Goal: Communication & Community: Answer question/provide support

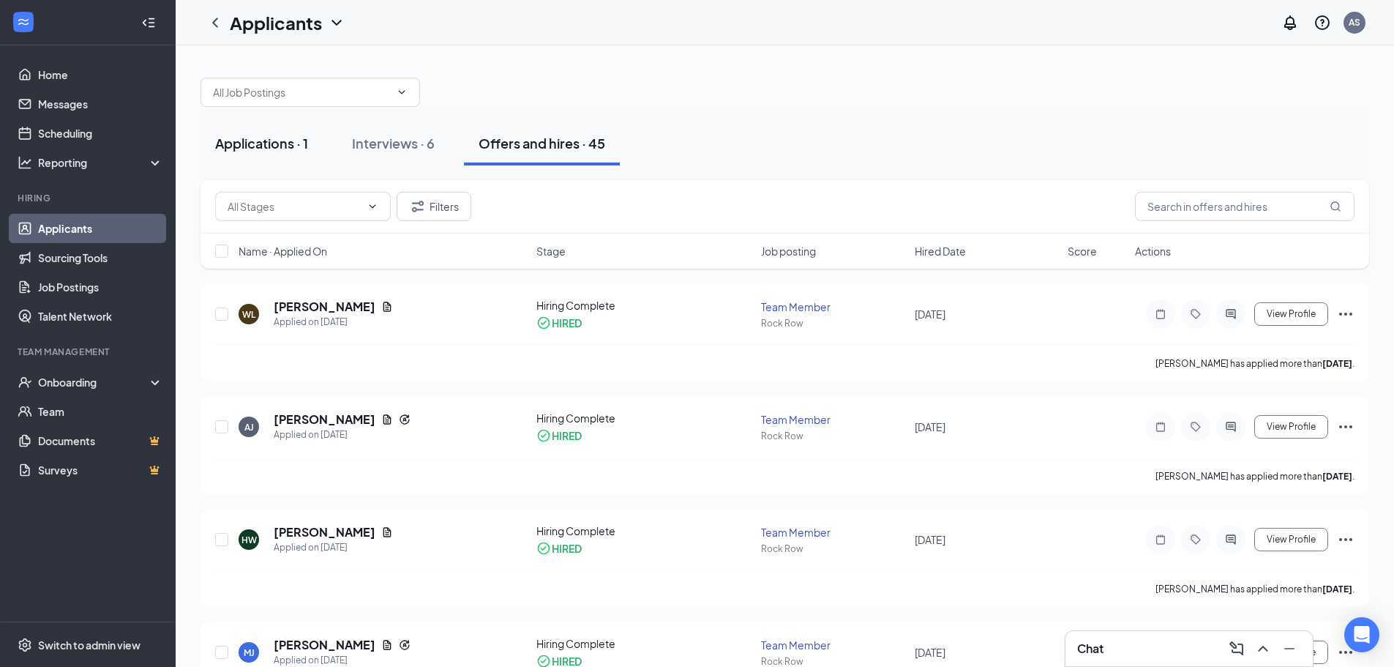
click at [272, 135] on div "Applications · 1" at bounding box center [261, 143] width 93 height 18
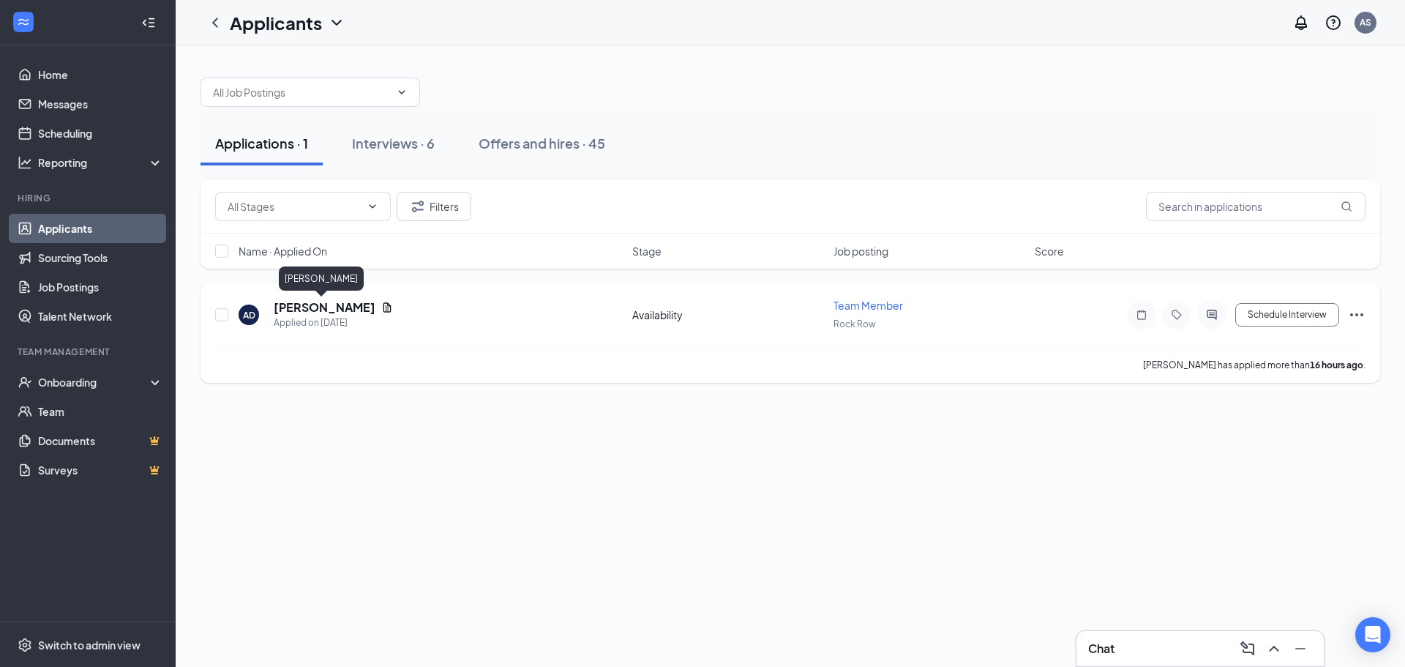
click at [322, 302] on h5 "[PERSON_NAME]" at bounding box center [325, 307] width 102 height 16
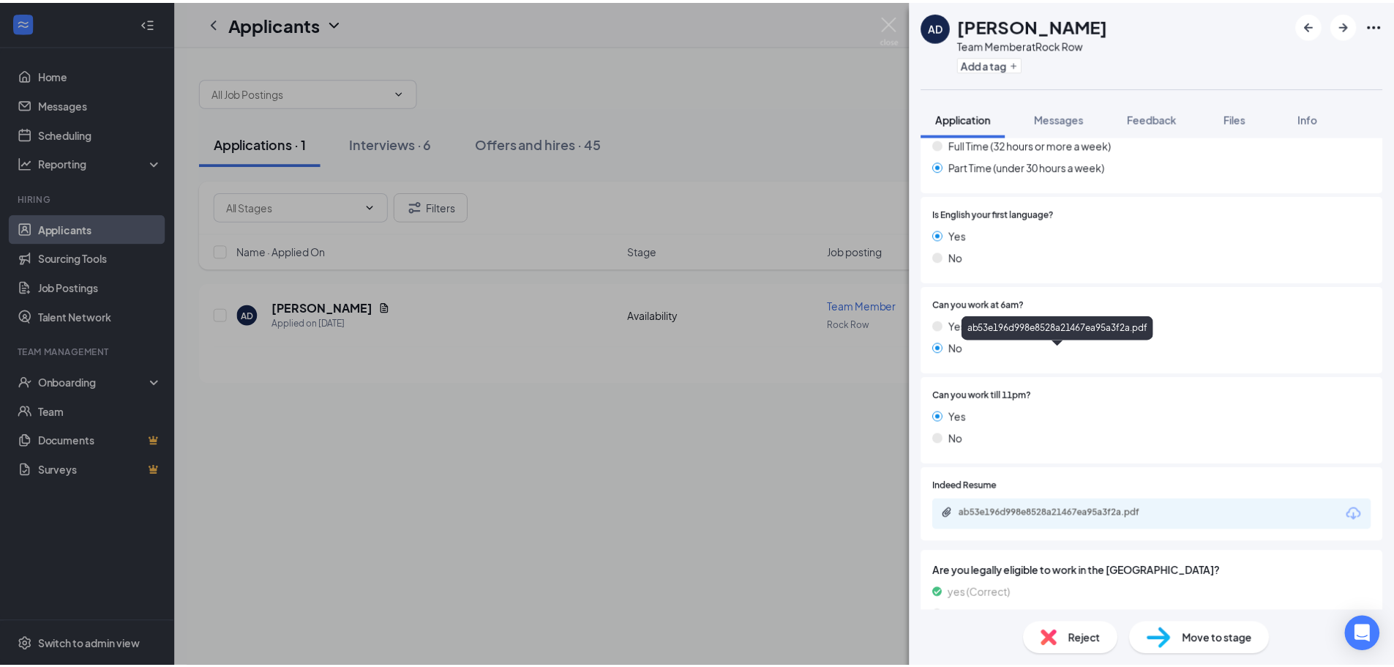
scroll to position [507, 0]
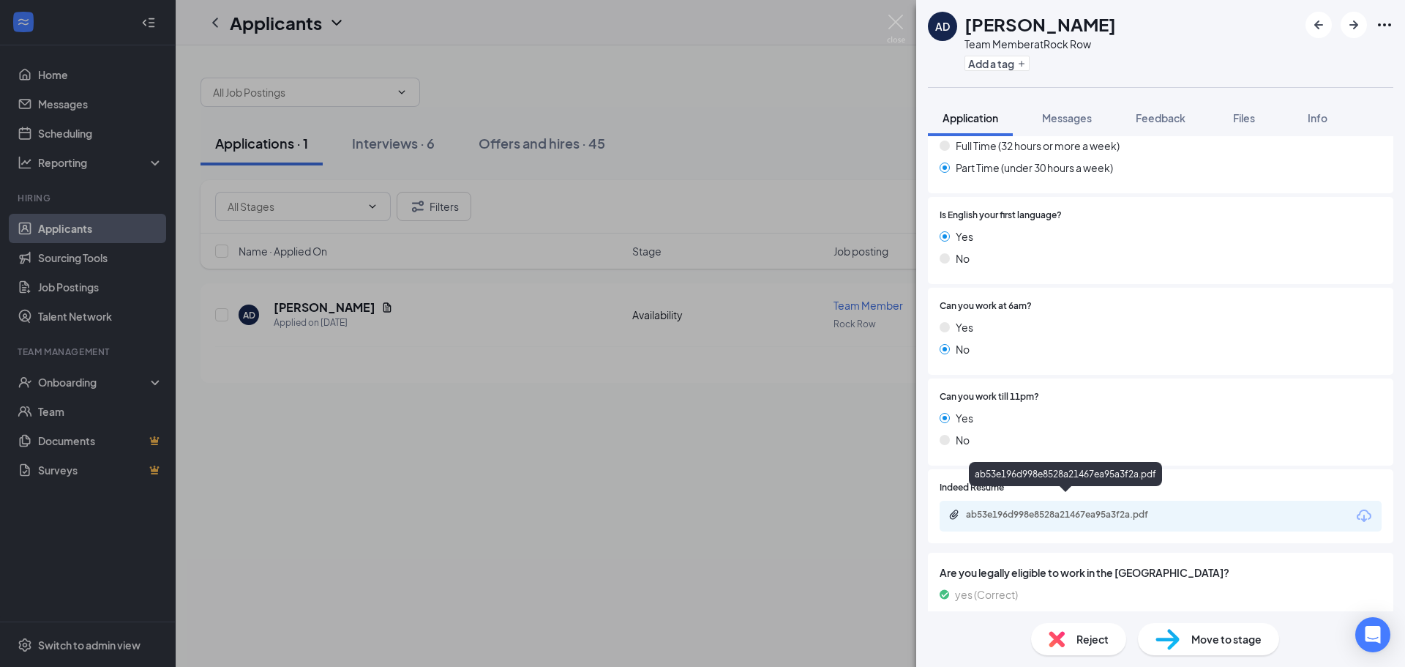
click at [1087, 509] on div "ab53e196d998e8528a21467ea95a3f2a.pdf" at bounding box center [1068, 515] width 205 height 12
click at [1228, 643] on span "Move to stage" at bounding box center [1227, 639] width 70 height 16
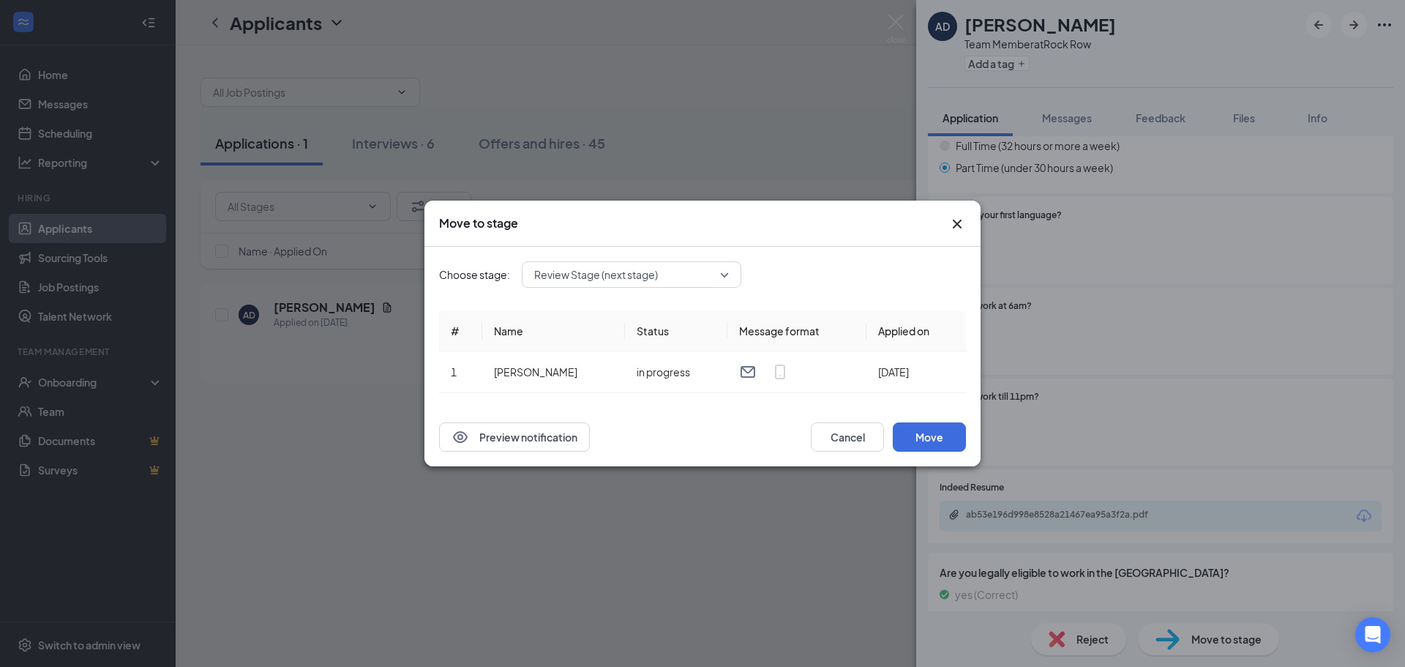
click at [715, 265] on span "Review Stage (next stage)" at bounding box center [625, 274] width 182 height 22
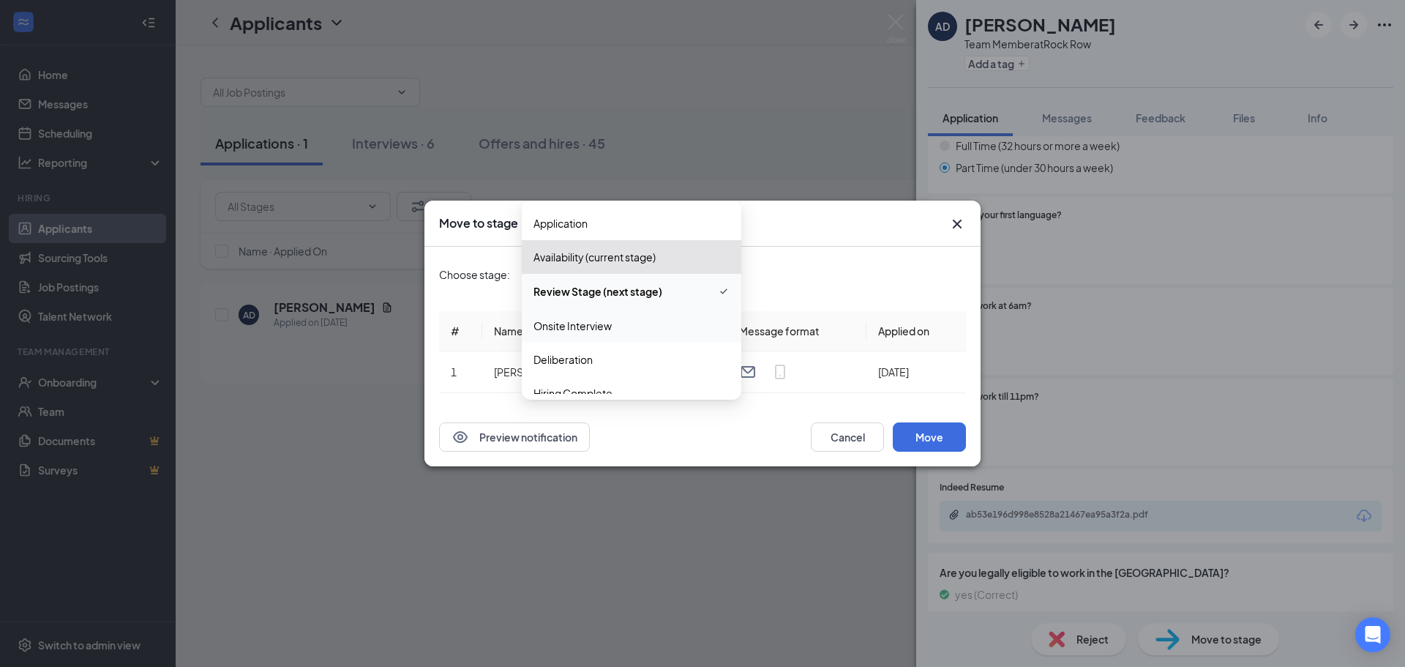
click at [640, 329] on span "Onsite Interview" at bounding box center [632, 326] width 196 height 16
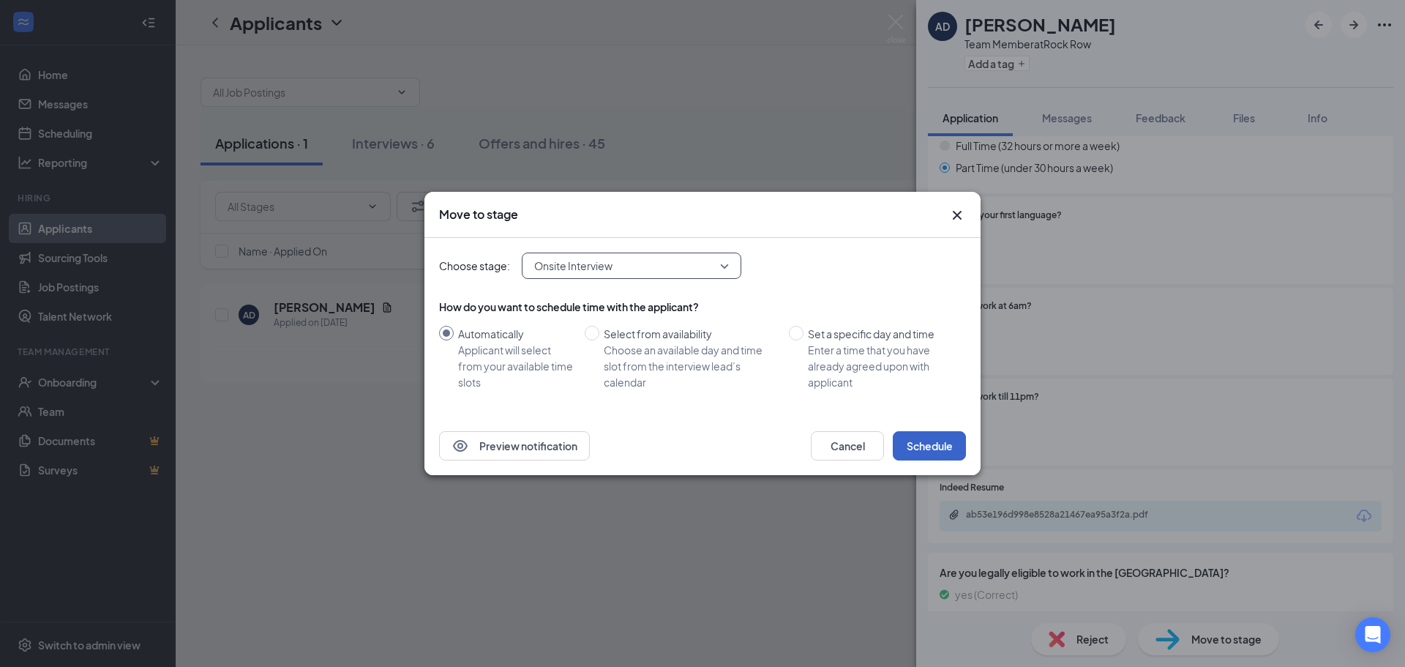
click at [924, 447] on button "Schedule" at bounding box center [929, 445] width 73 height 29
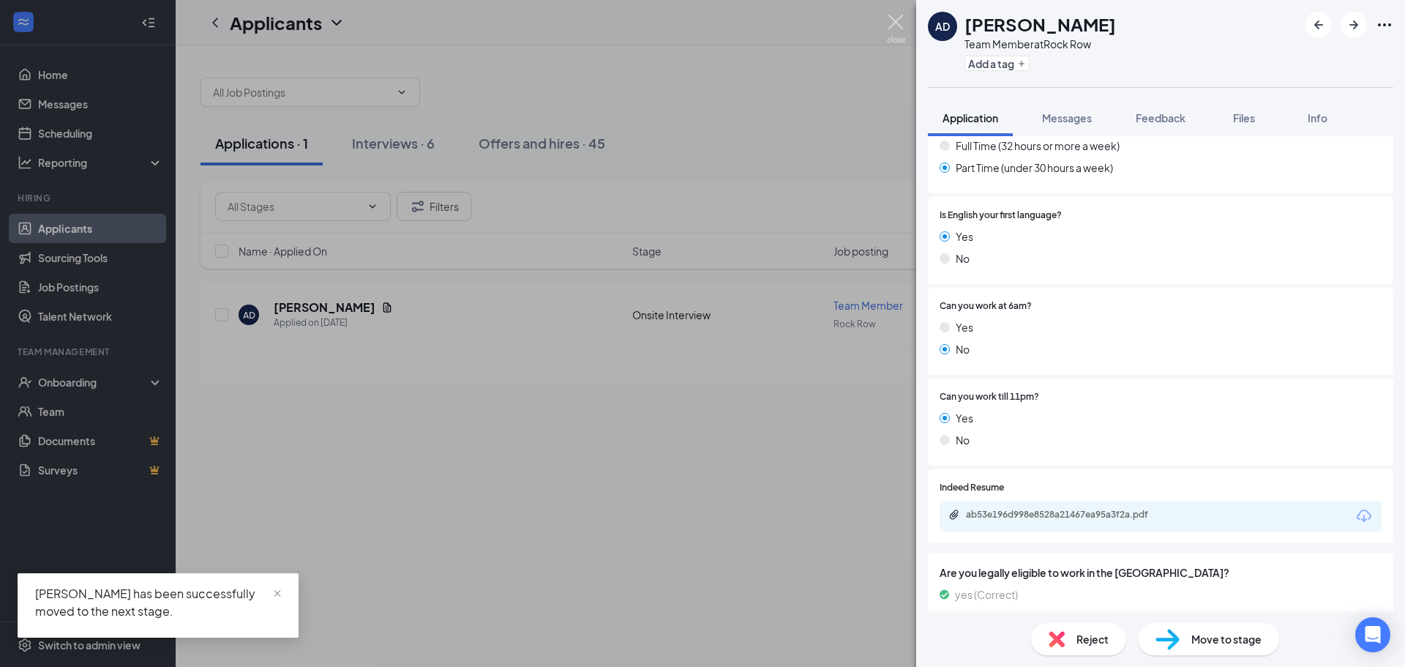
click at [894, 20] on img at bounding box center [896, 29] width 18 height 29
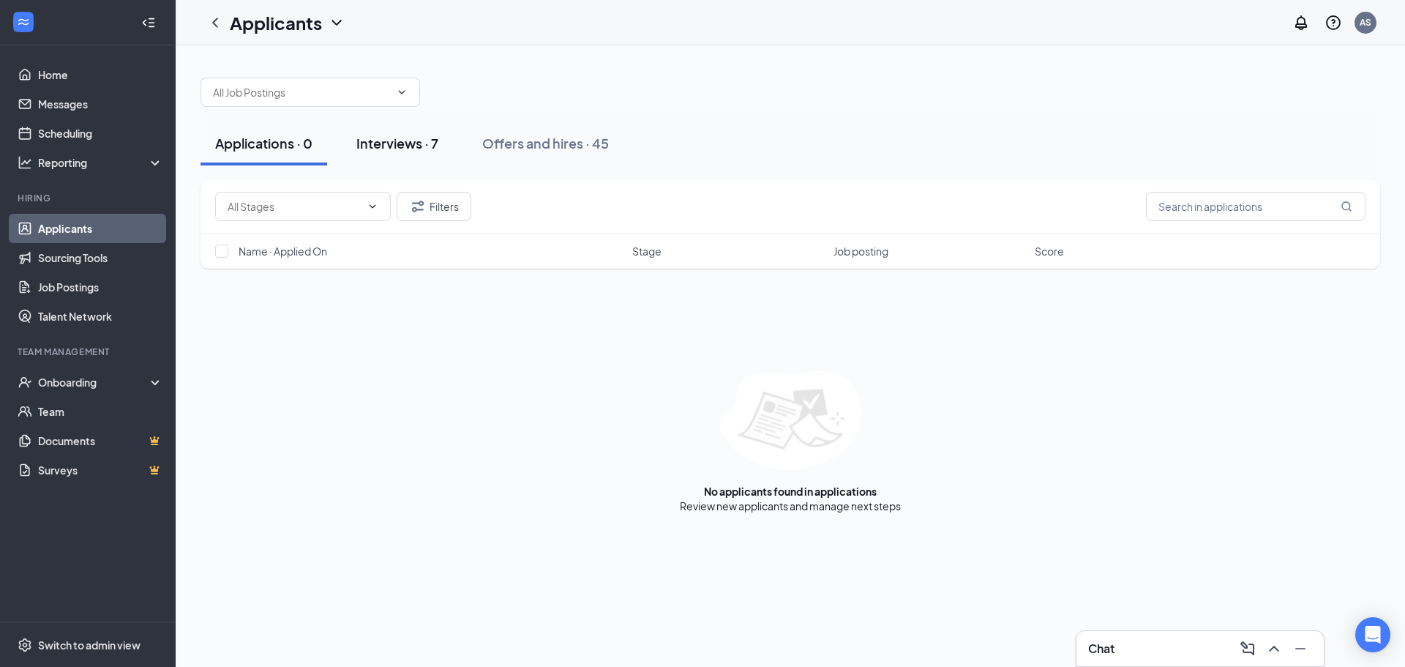
click at [400, 139] on div "Interviews · 7" at bounding box center [397, 143] width 82 height 18
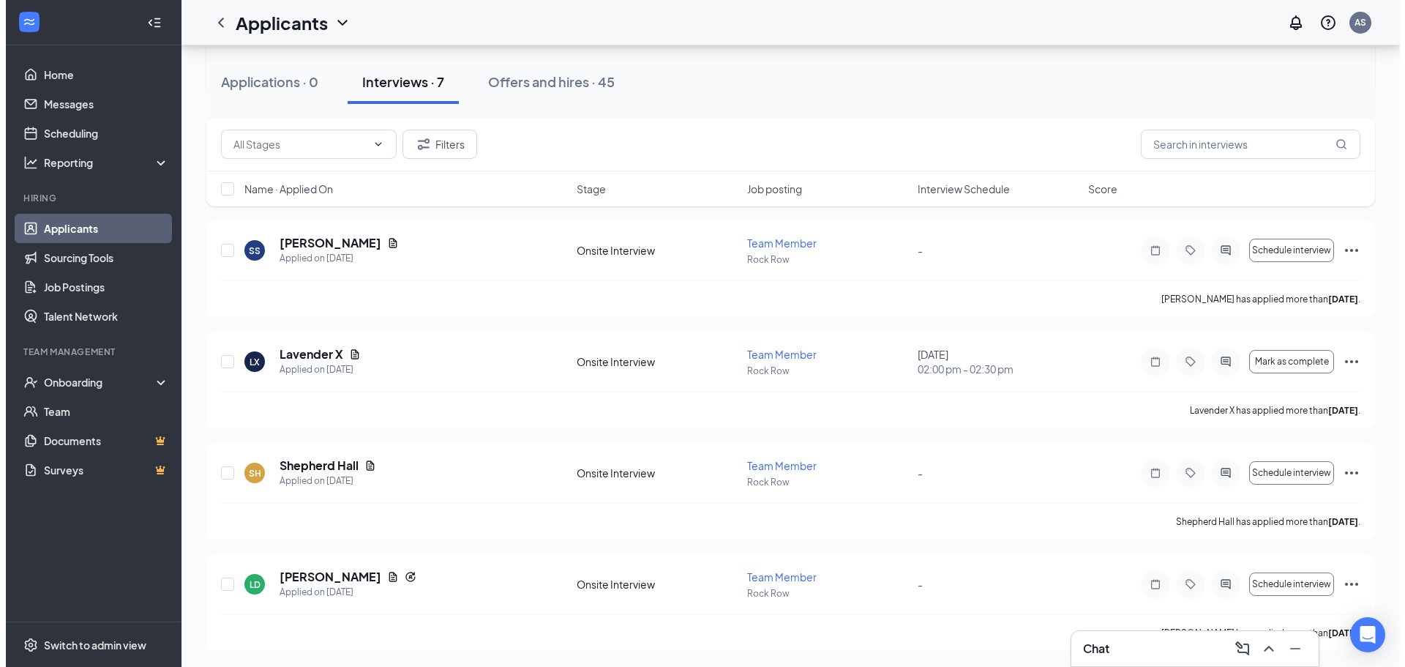
scroll to position [398, 0]
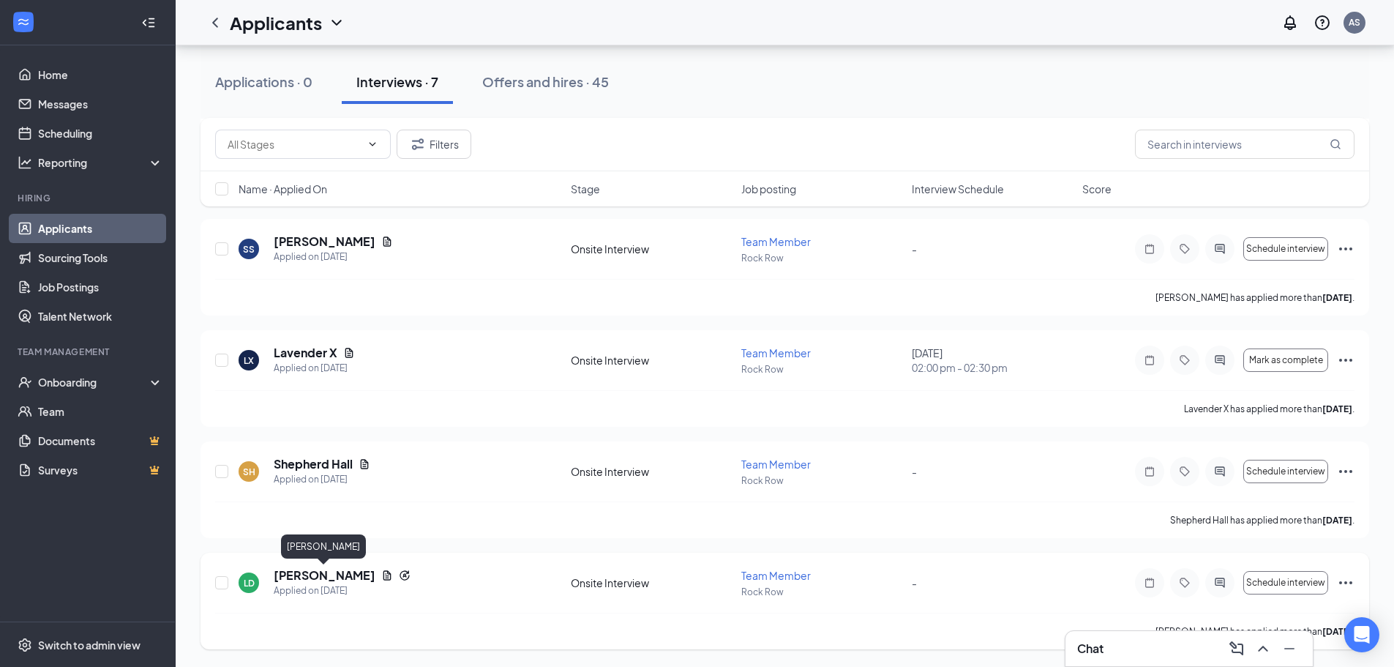
click at [316, 577] on h5 "[PERSON_NAME]" at bounding box center [325, 575] width 102 height 16
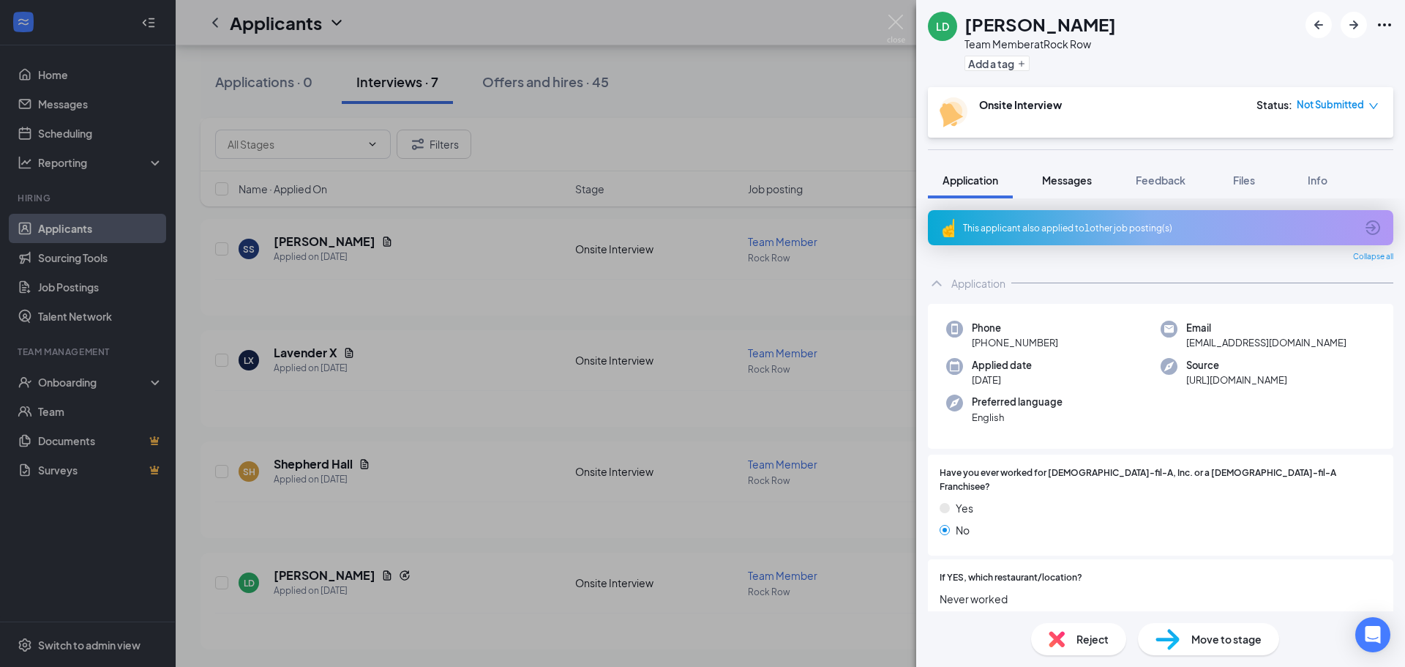
click at [1082, 176] on span "Messages" at bounding box center [1067, 179] width 50 height 13
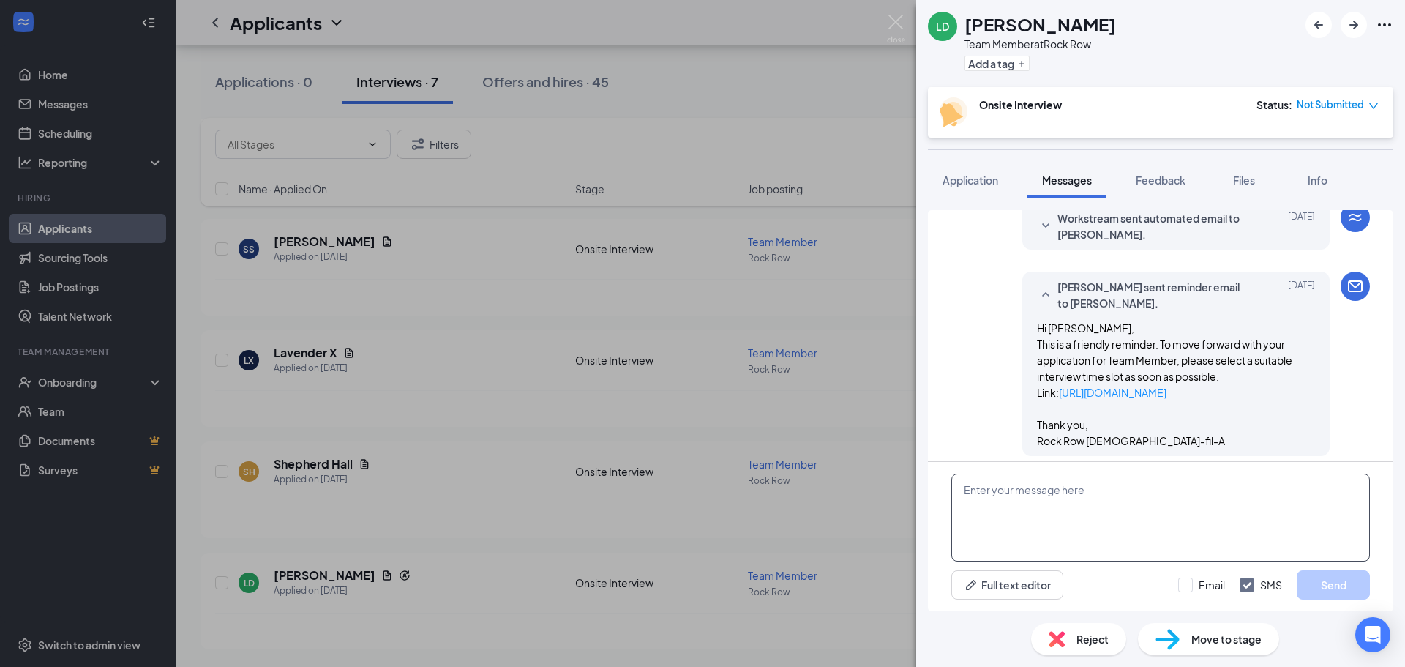
scroll to position [651, 0]
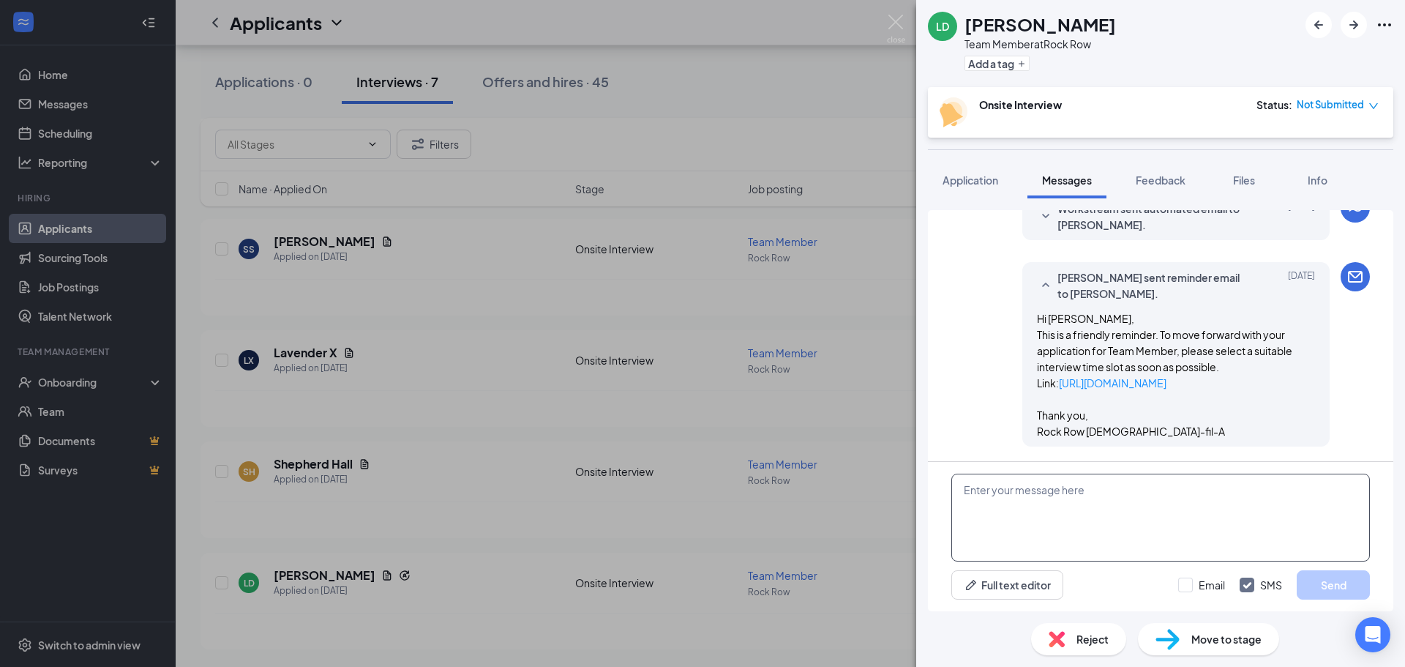
click at [1140, 501] on textarea at bounding box center [1160, 518] width 419 height 88
type textarea "are you still interested in a position?"
click at [1331, 583] on button "Send" at bounding box center [1333, 584] width 73 height 29
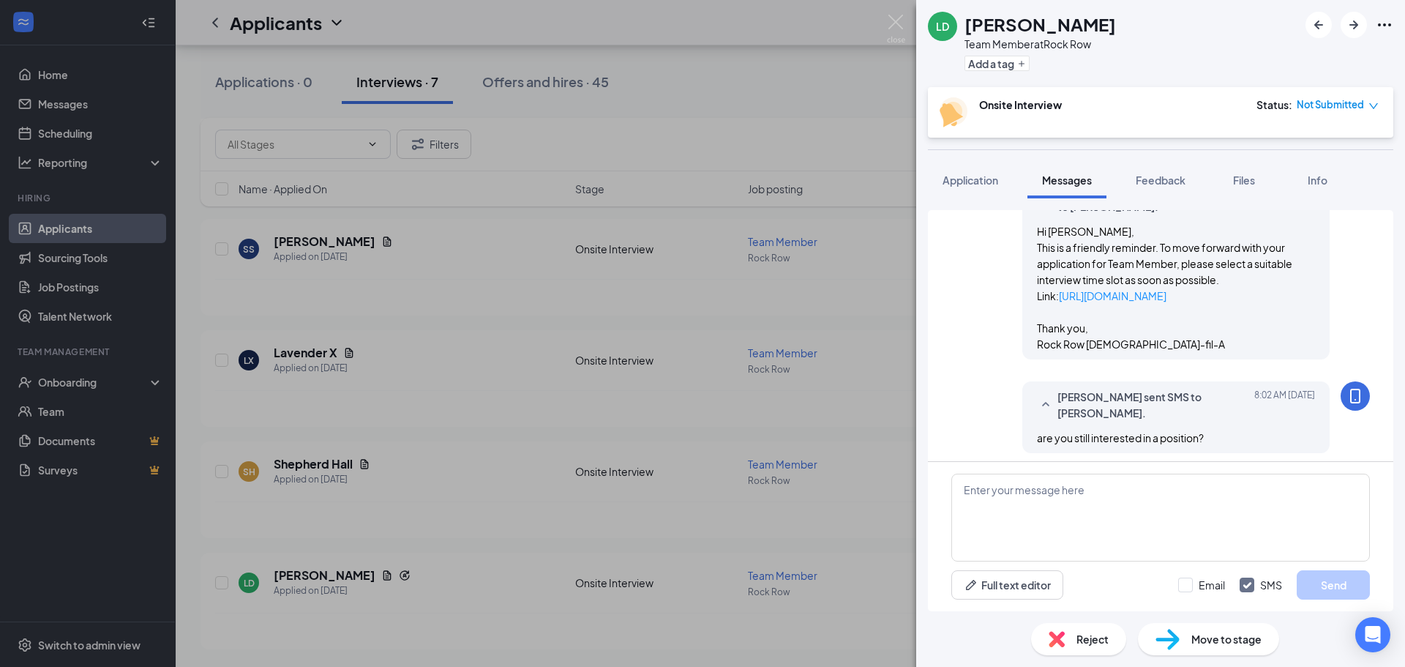
scroll to position [744, 0]
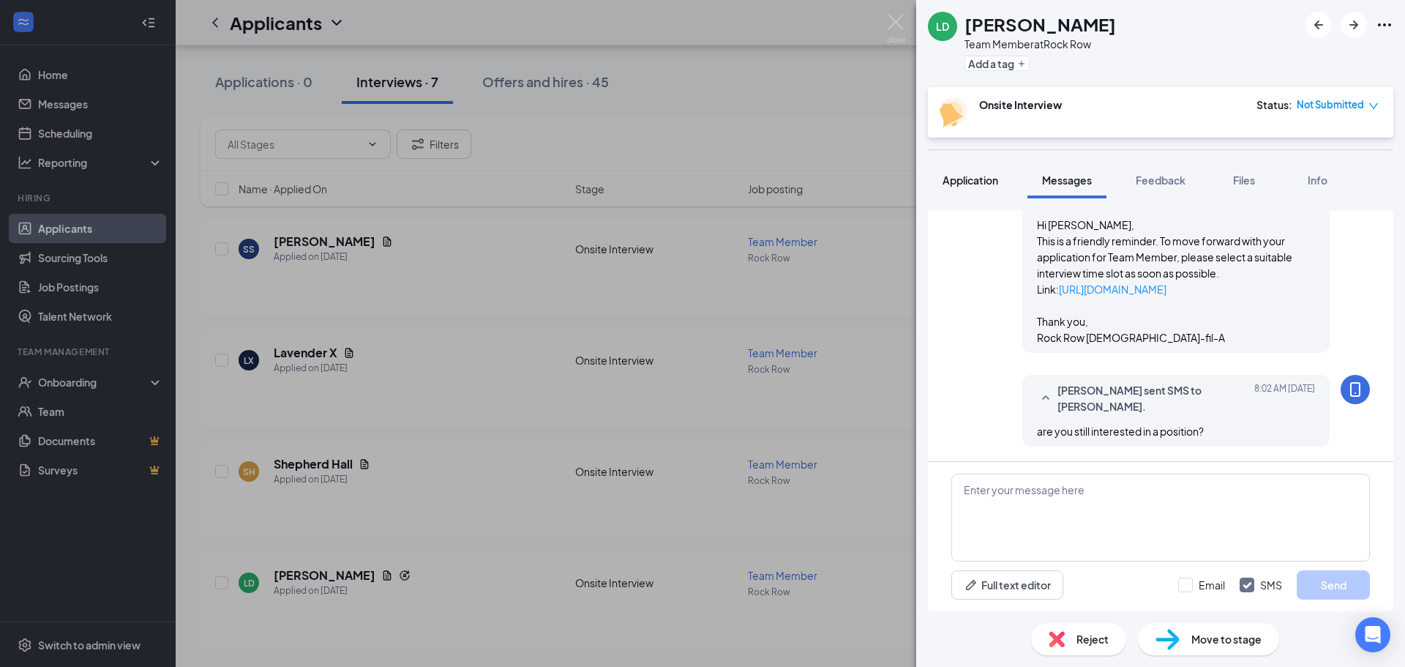
click at [976, 182] on span "Application" at bounding box center [971, 179] width 56 height 13
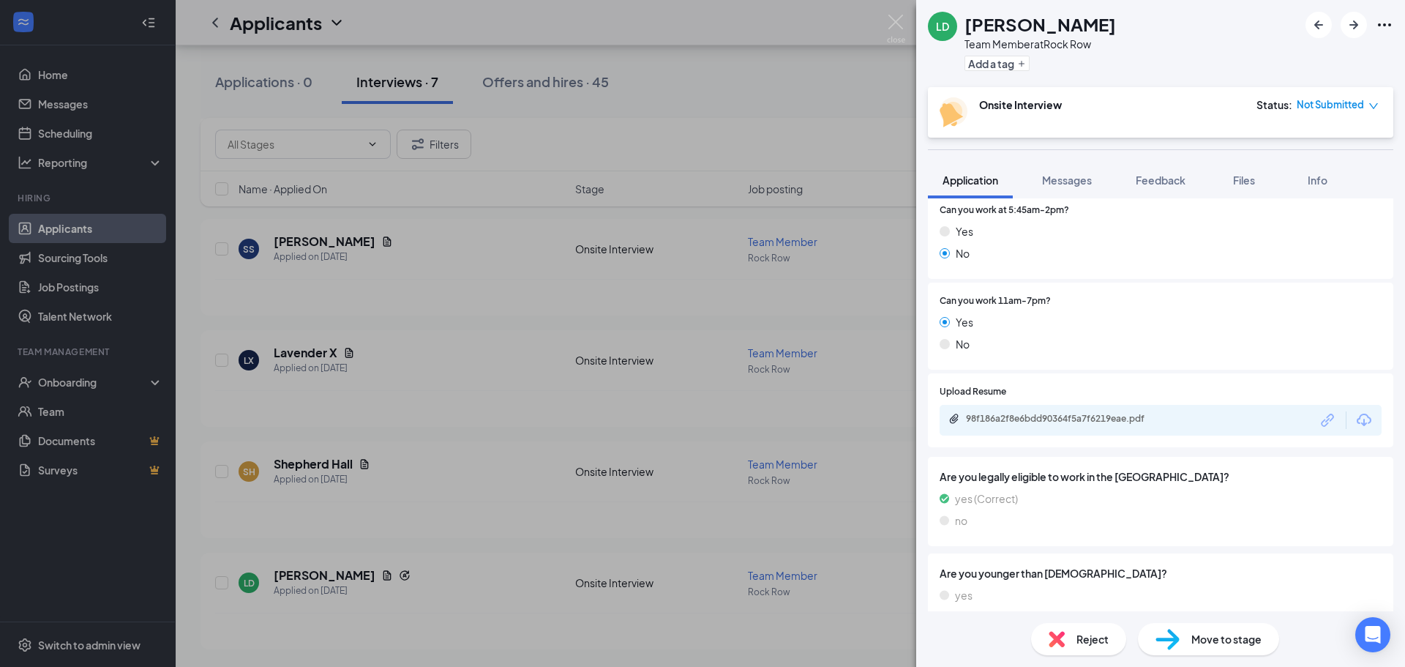
scroll to position [586, 0]
click at [1080, 389] on div "98f186a2f8e6bdd90364f5a7f6219eae.pdf" at bounding box center [1066, 379] width 190 height 30
click at [1085, 411] on div "98f186a2f8e6bdd90364f5a7f6219eae.pdf" at bounding box center [1068, 417] width 205 height 12
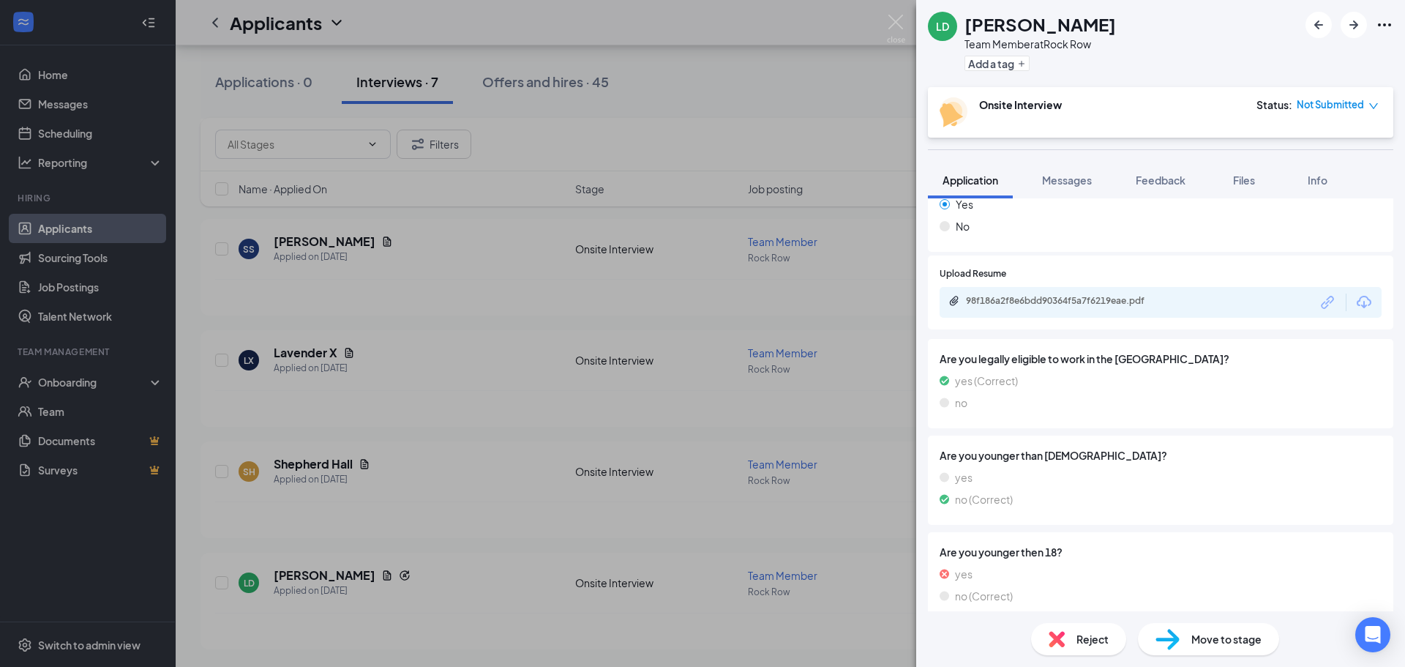
scroll to position [695, 0]
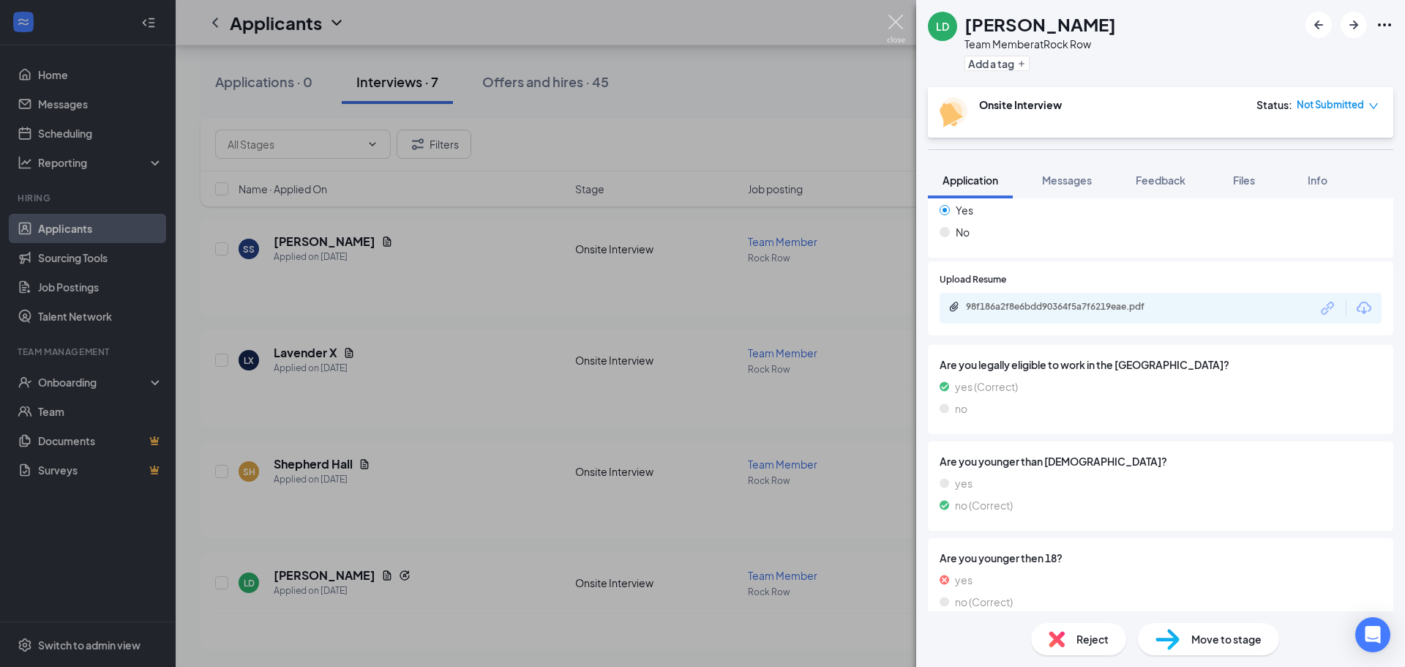
click at [899, 23] on img at bounding box center [896, 29] width 18 height 29
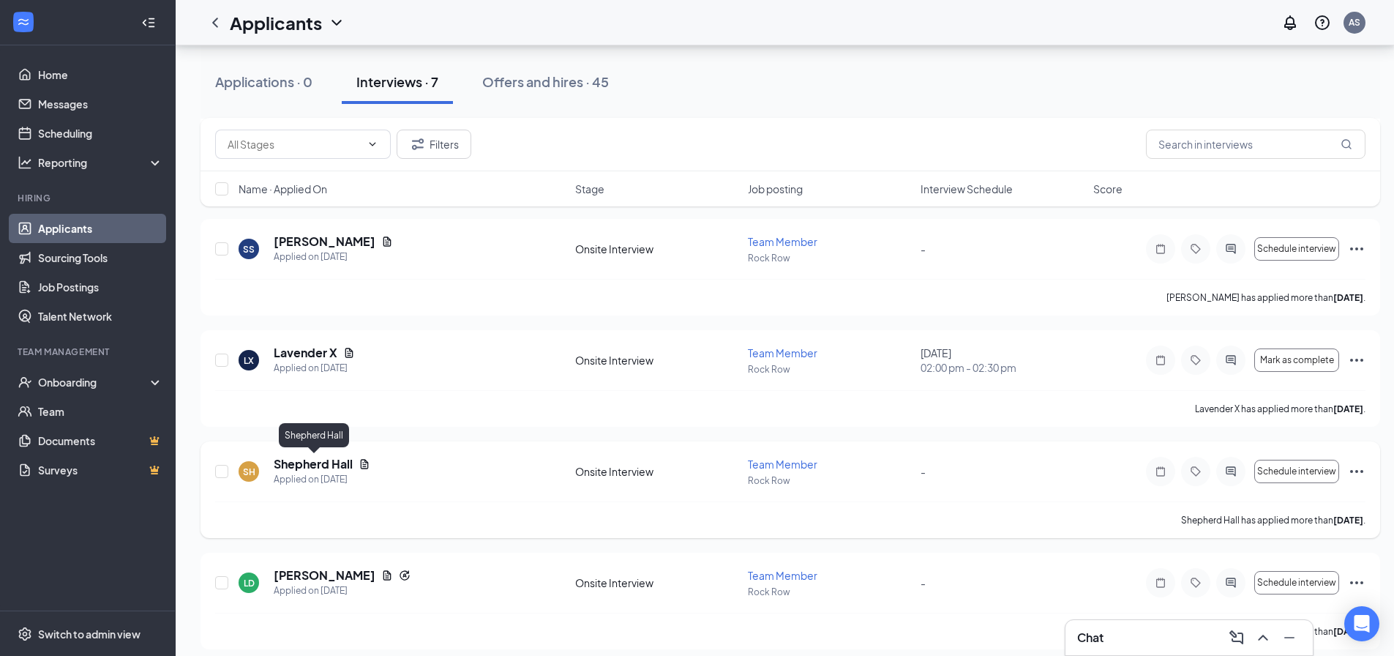
click at [325, 464] on h5 "Shepherd Hall" at bounding box center [313, 464] width 79 height 16
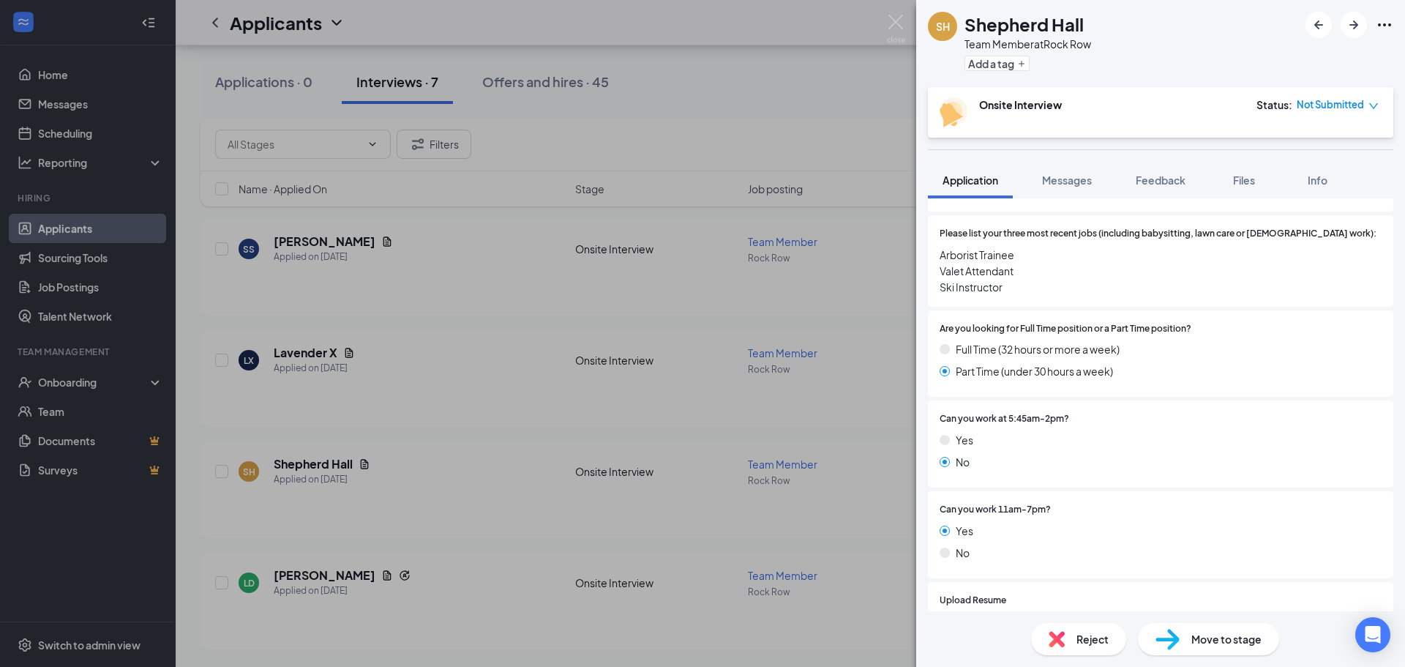
scroll to position [439, 0]
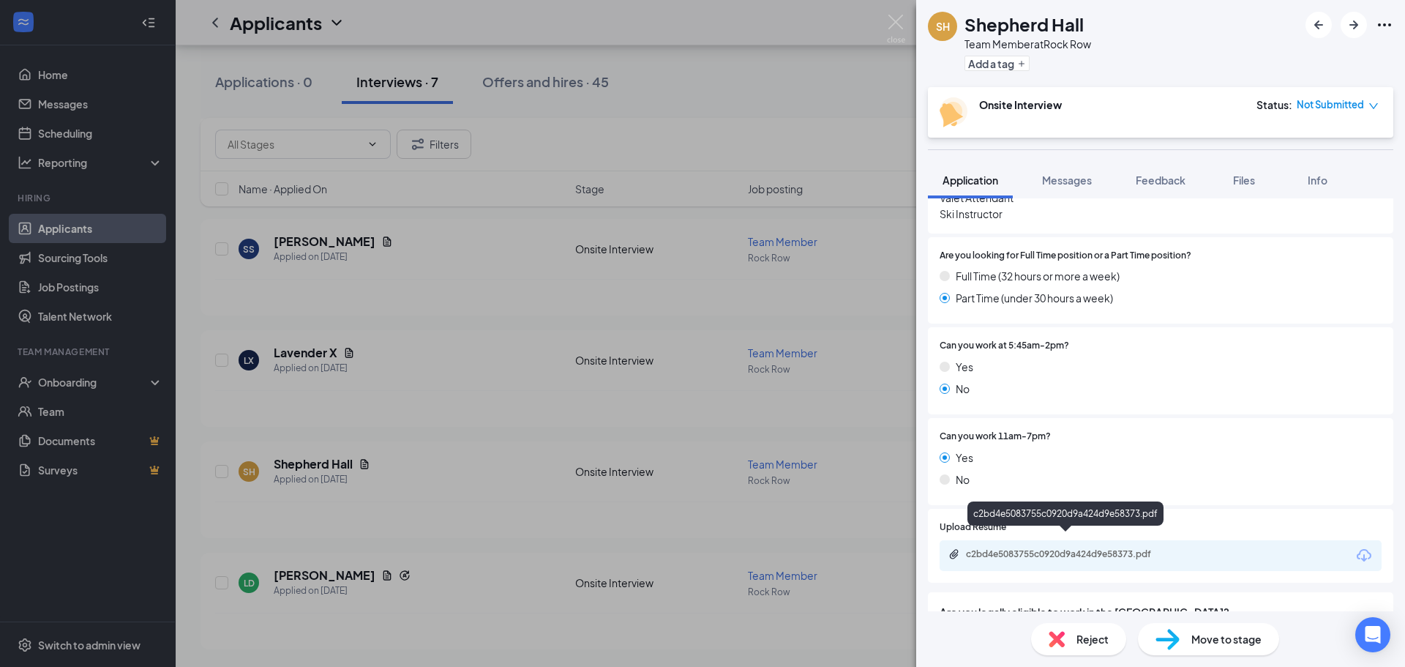
click at [1096, 548] on div "c2bd4e5083755c0920d9a424d9e58373.pdf" at bounding box center [1068, 554] width 205 height 12
click at [897, 20] on img at bounding box center [896, 29] width 18 height 29
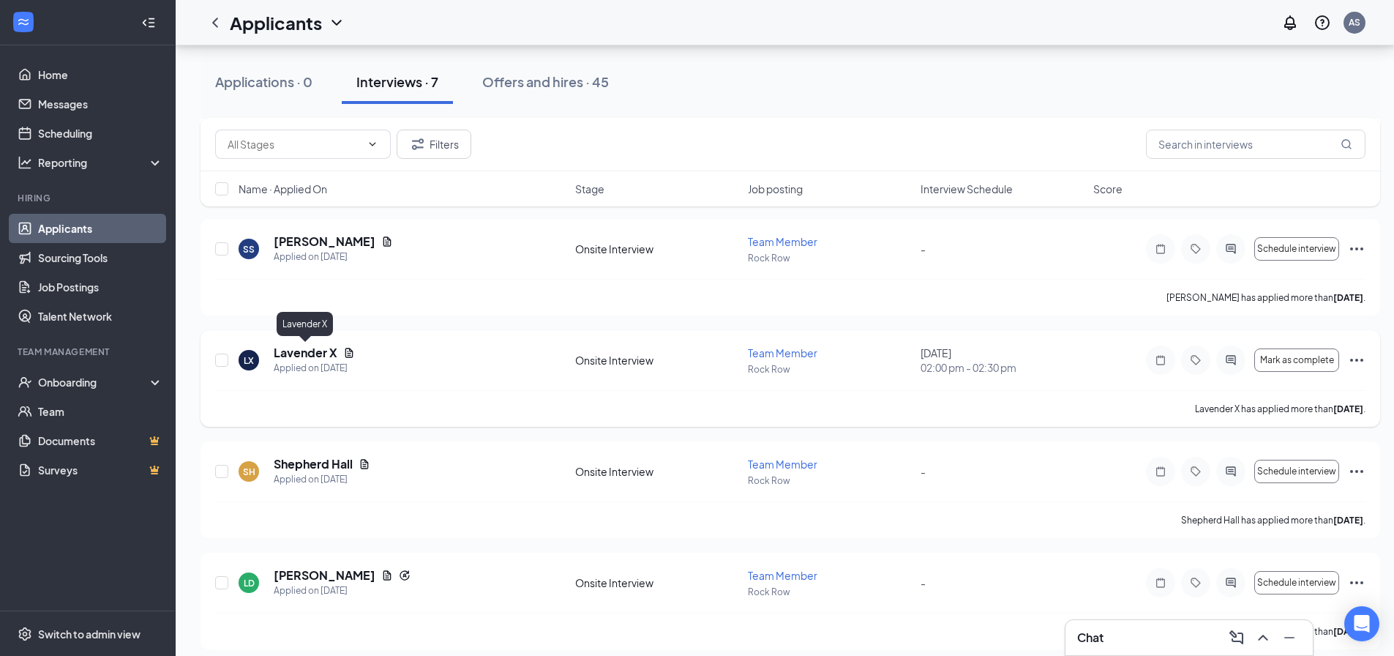
click at [315, 353] on h5 "Lavender X" at bounding box center [306, 353] width 64 height 16
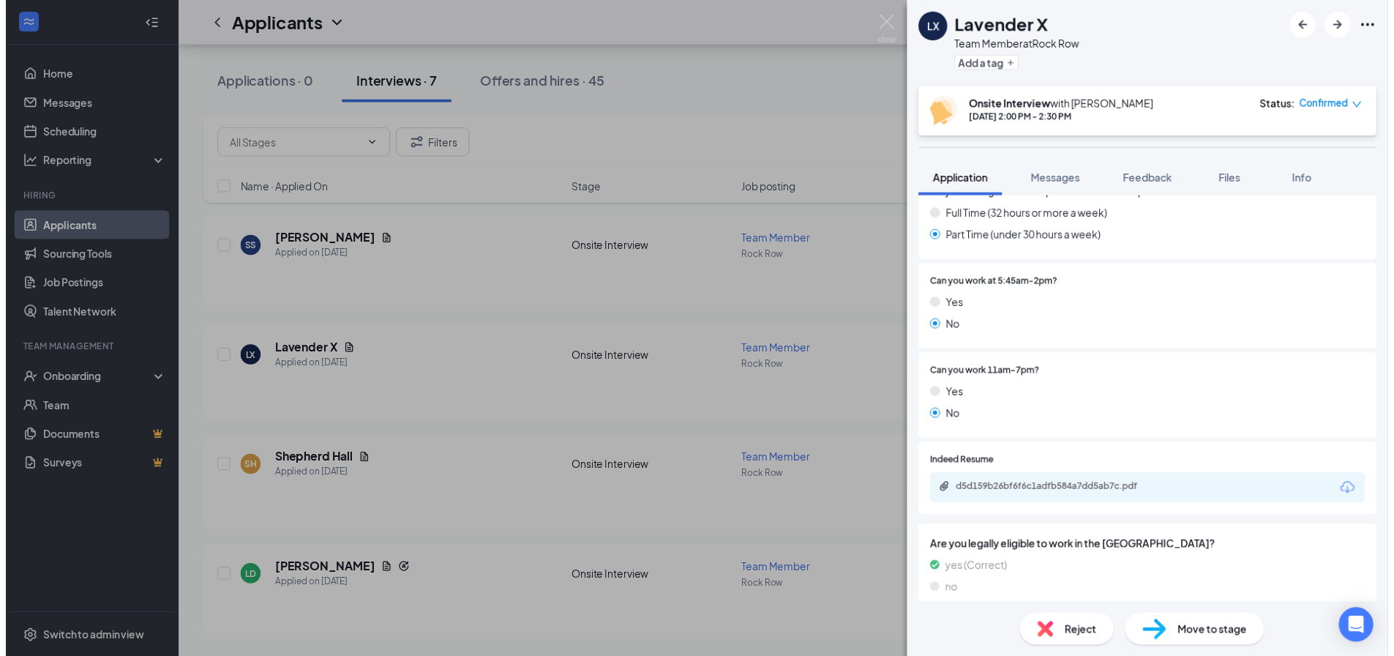
scroll to position [660, 0]
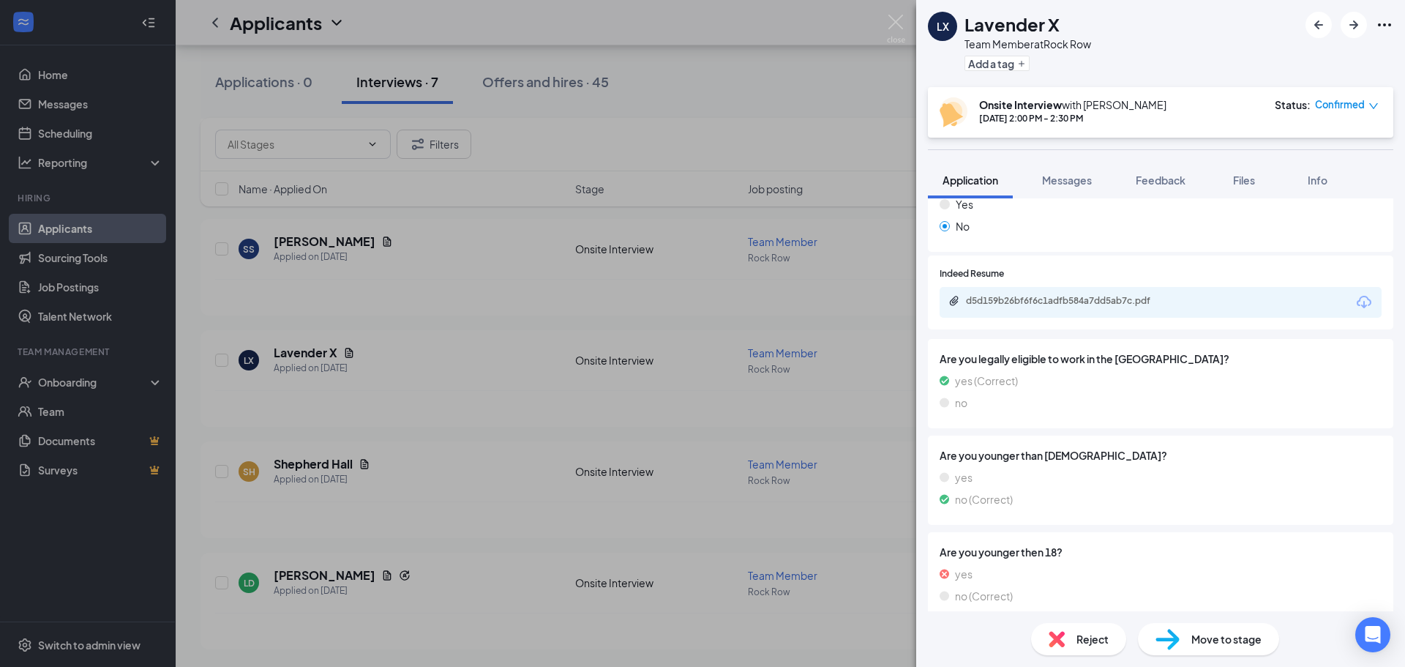
click at [897, 12] on div "LX Lavender X Team Member at Rock Row Add a tag Onsite Interview with [PERSON_N…" at bounding box center [702, 333] width 1405 height 667
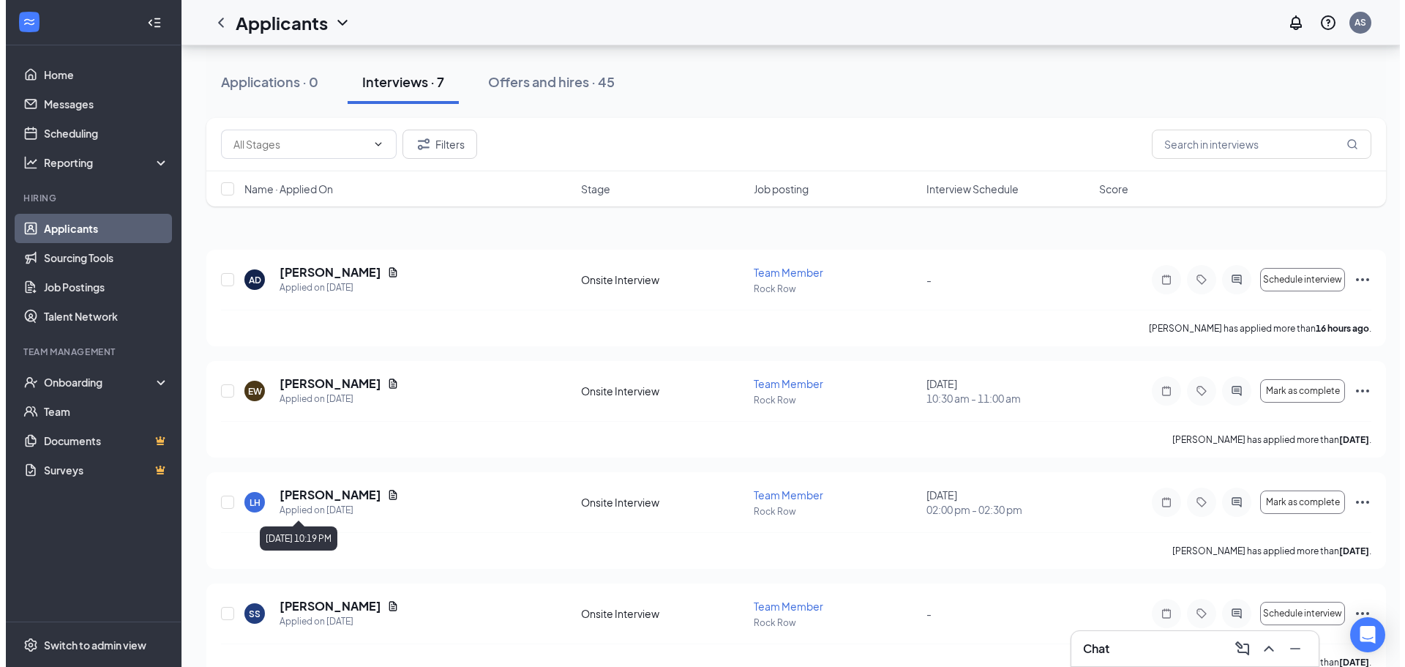
scroll to position [32, 0]
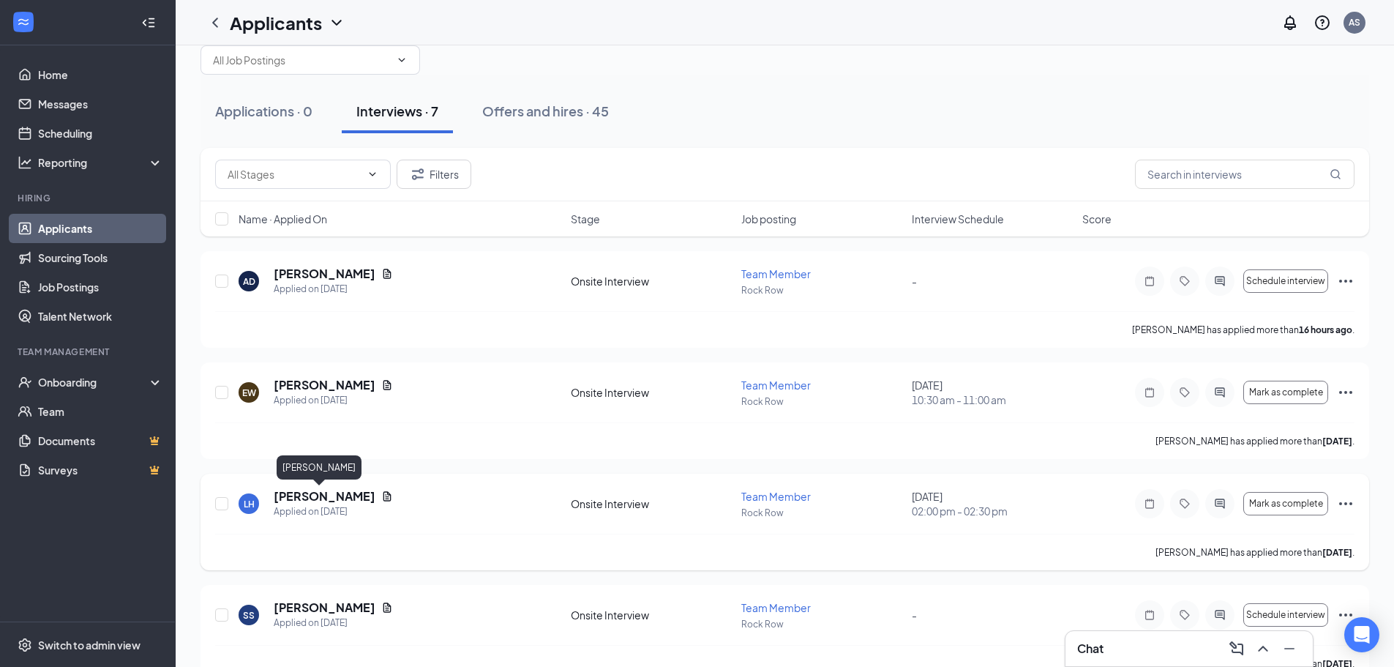
click at [314, 493] on h5 "[PERSON_NAME]" at bounding box center [325, 496] width 102 height 16
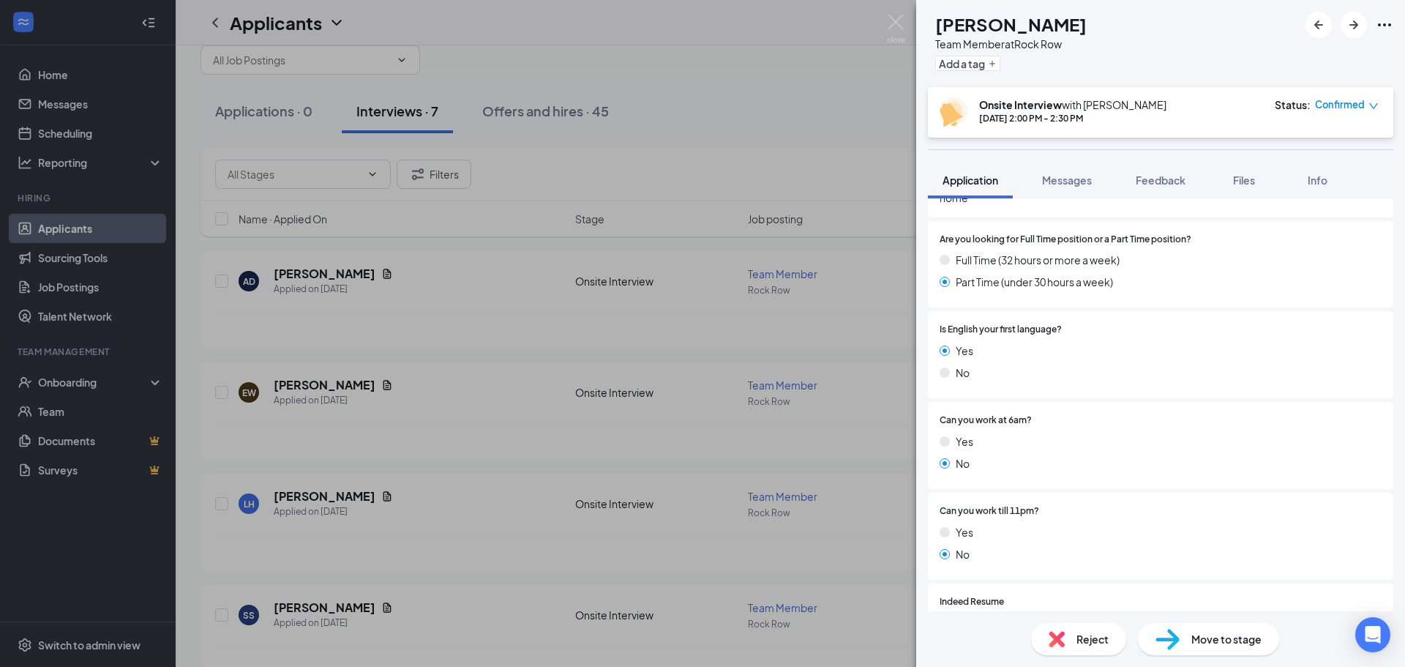
scroll to position [586, 0]
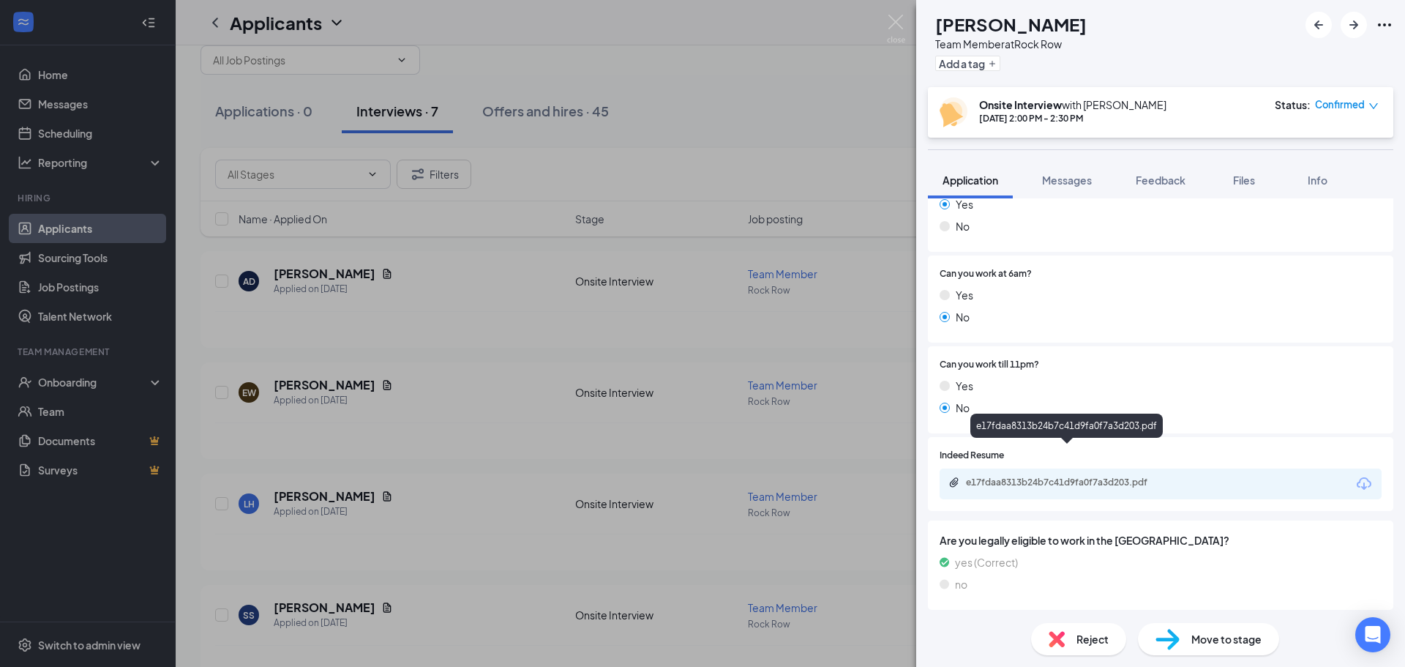
click at [1071, 476] on div "e17fdaa8313b24b7c41d9fa0f7a3d203.pdf" at bounding box center [1068, 482] width 205 height 12
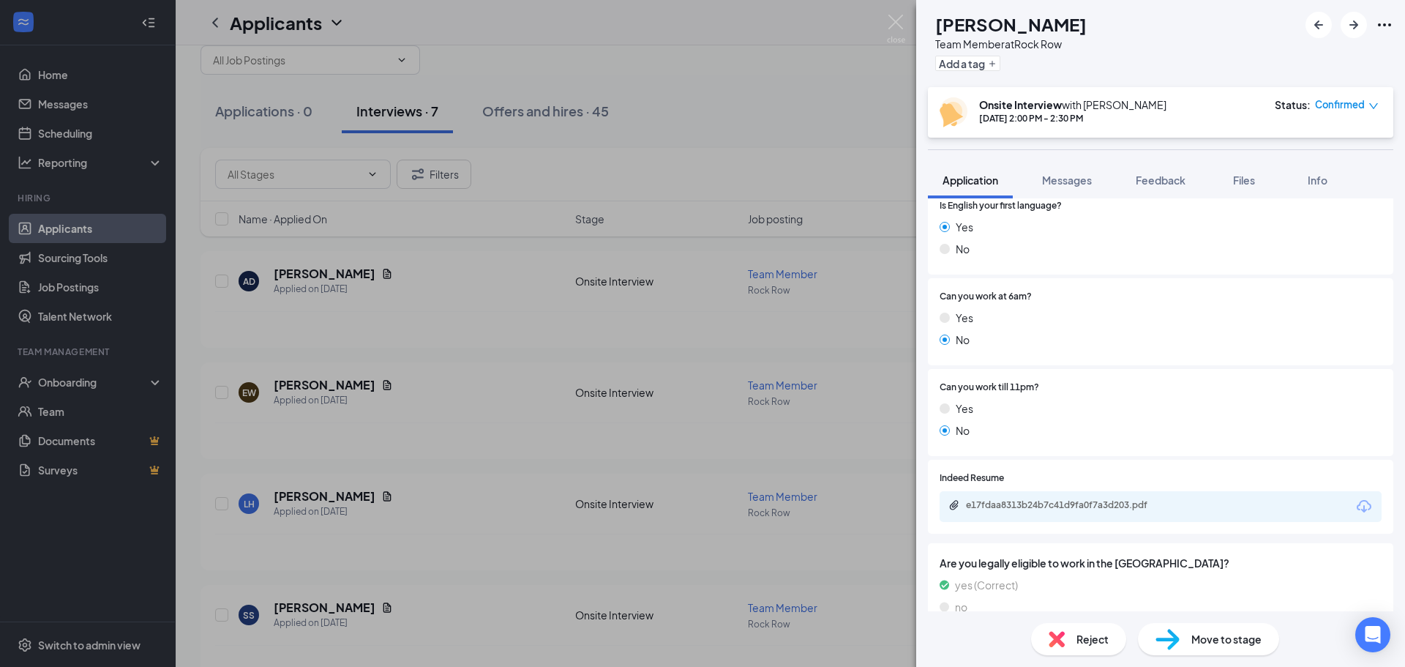
scroll to position [560, 0]
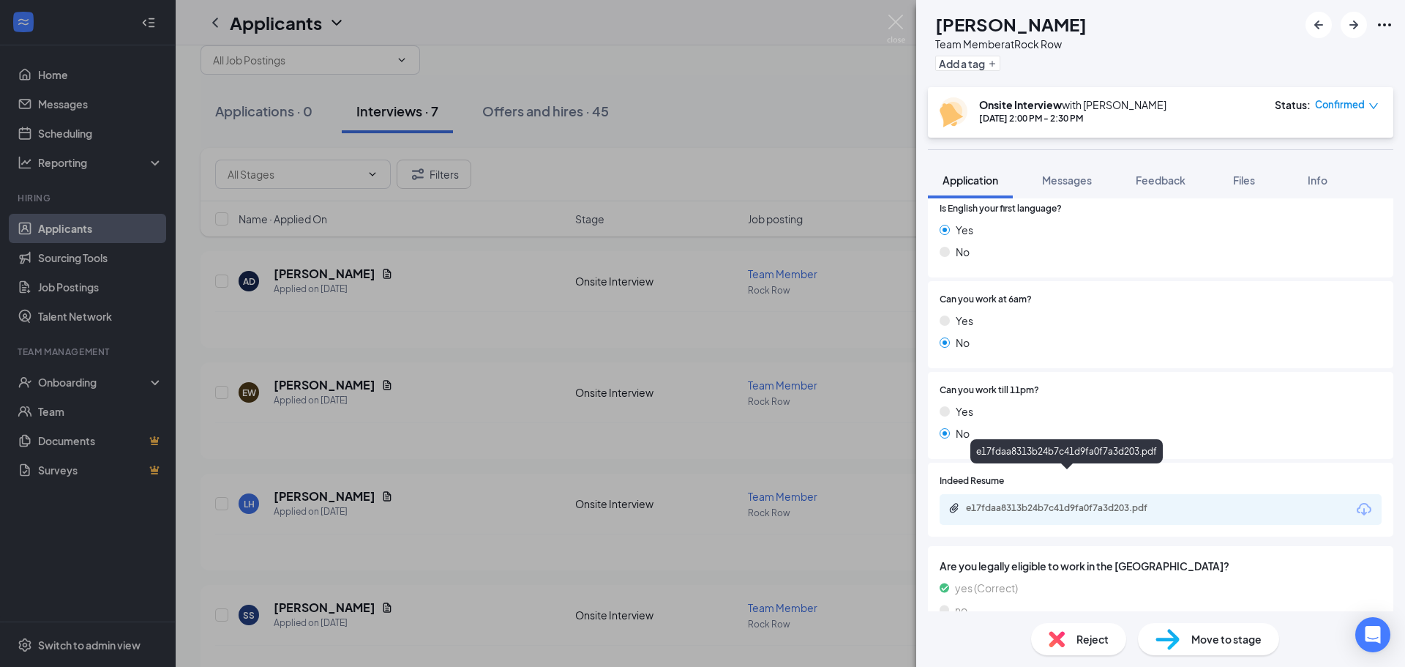
click at [1133, 502] on div "e17fdaa8313b24b7c41d9fa0f7a3d203.pdf" at bounding box center [1068, 508] width 205 height 12
click at [902, 16] on img at bounding box center [896, 29] width 18 height 29
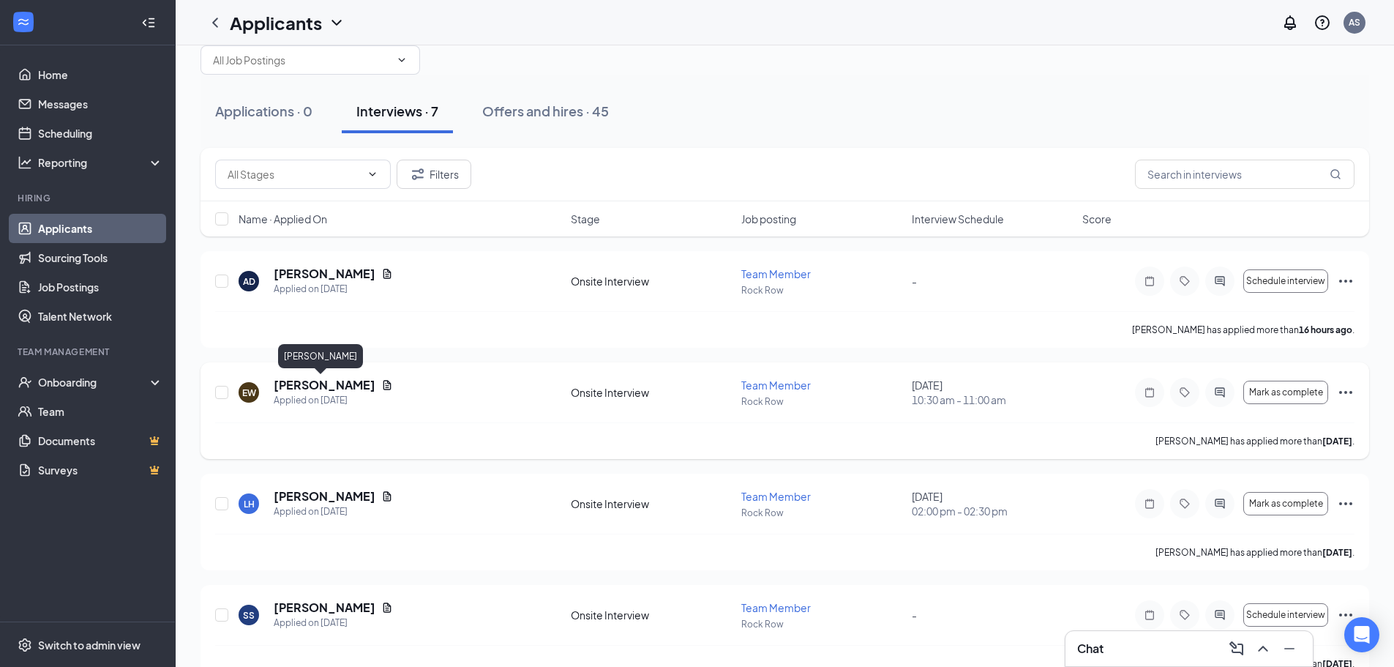
click at [316, 386] on h5 "[PERSON_NAME]" at bounding box center [325, 385] width 102 height 16
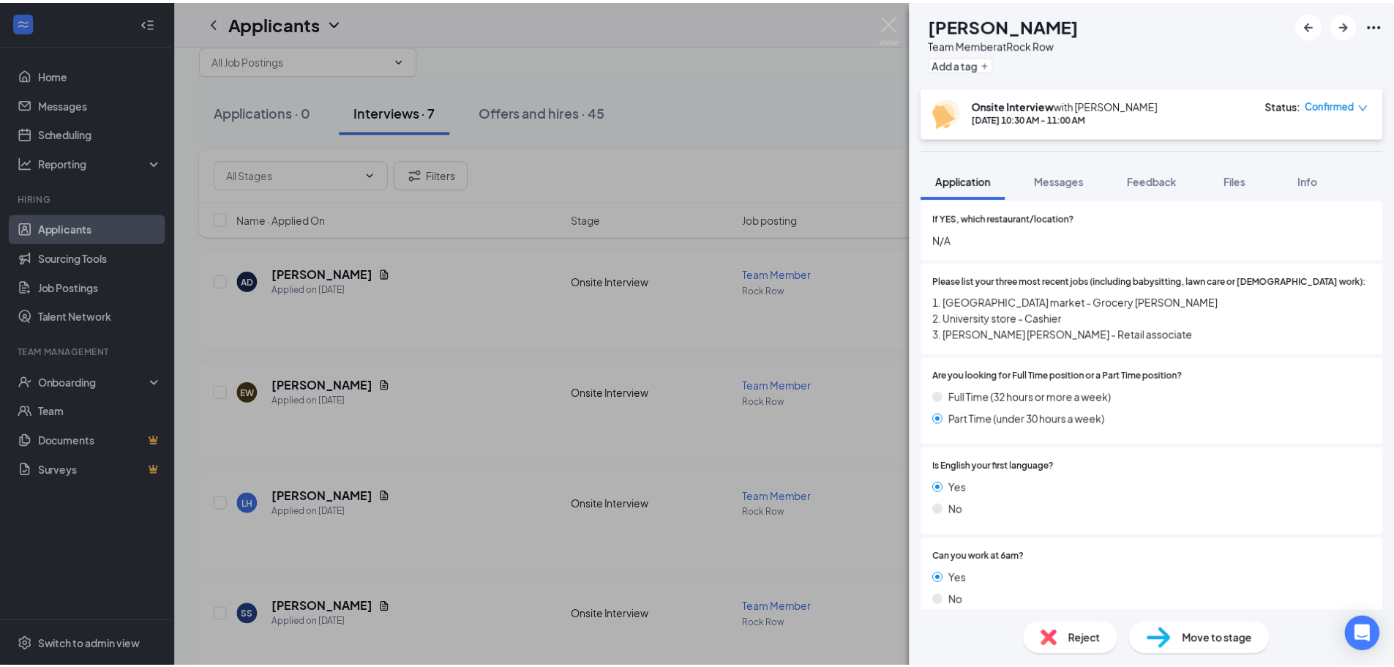
scroll to position [512, 0]
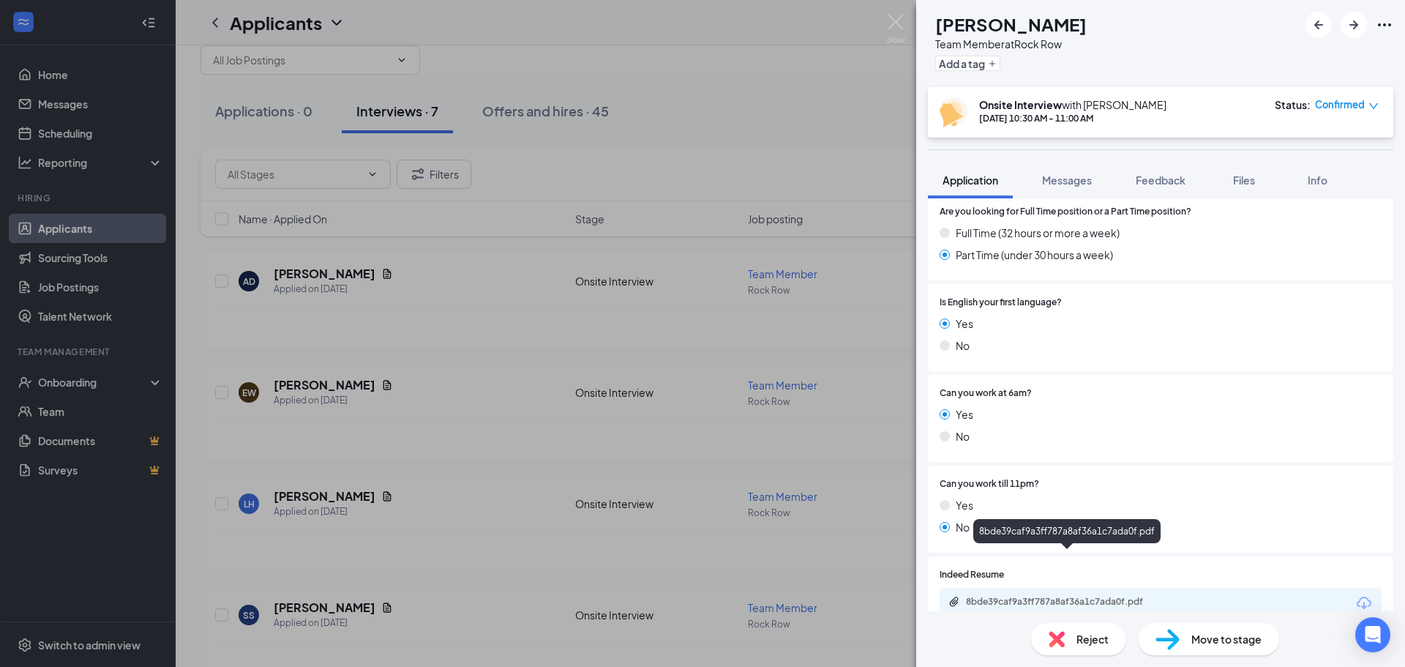
click at [1082, 596] on div "8bde39caf9a3ff787a8af36a1c7ada0f.pdf" at bounding box center [1068, 602] width 205 height 12
click at [899, 24] on img at bounding box center [896, 29] width 18 height 29
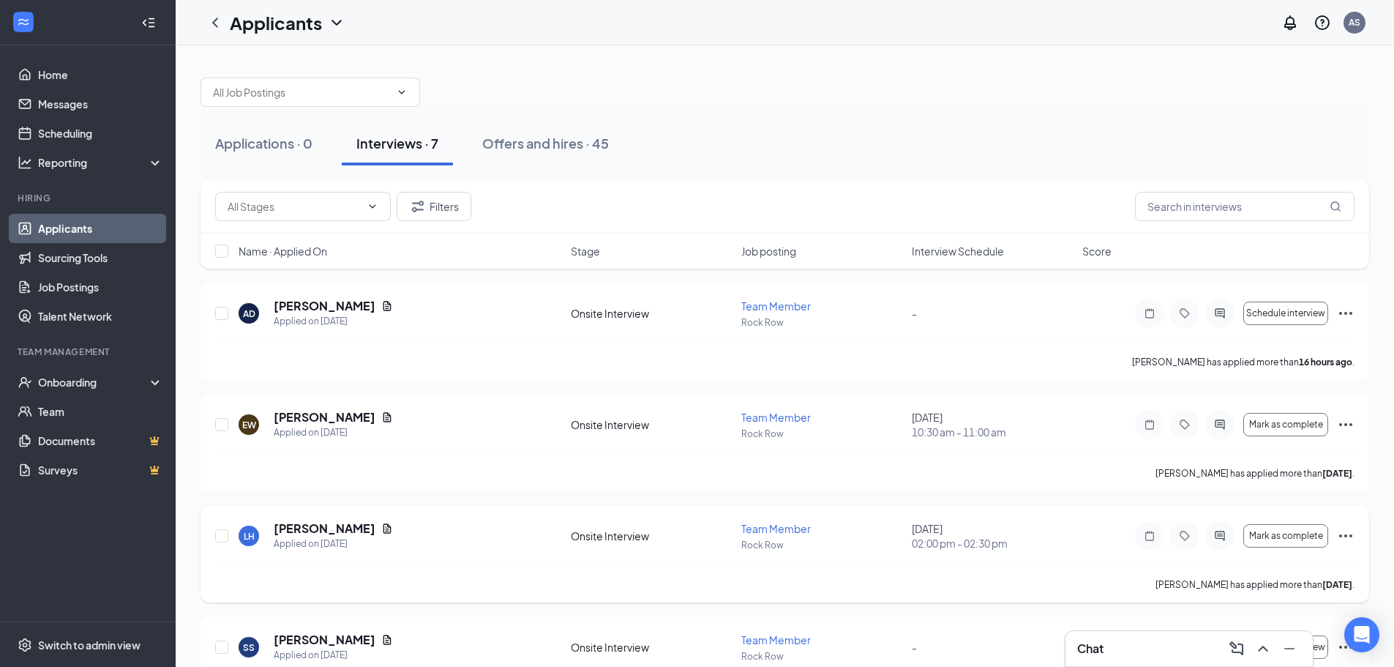
click at [1225, 532] on icon "ActiveChat" at bounding box center [1220, 536] width 18 height 12
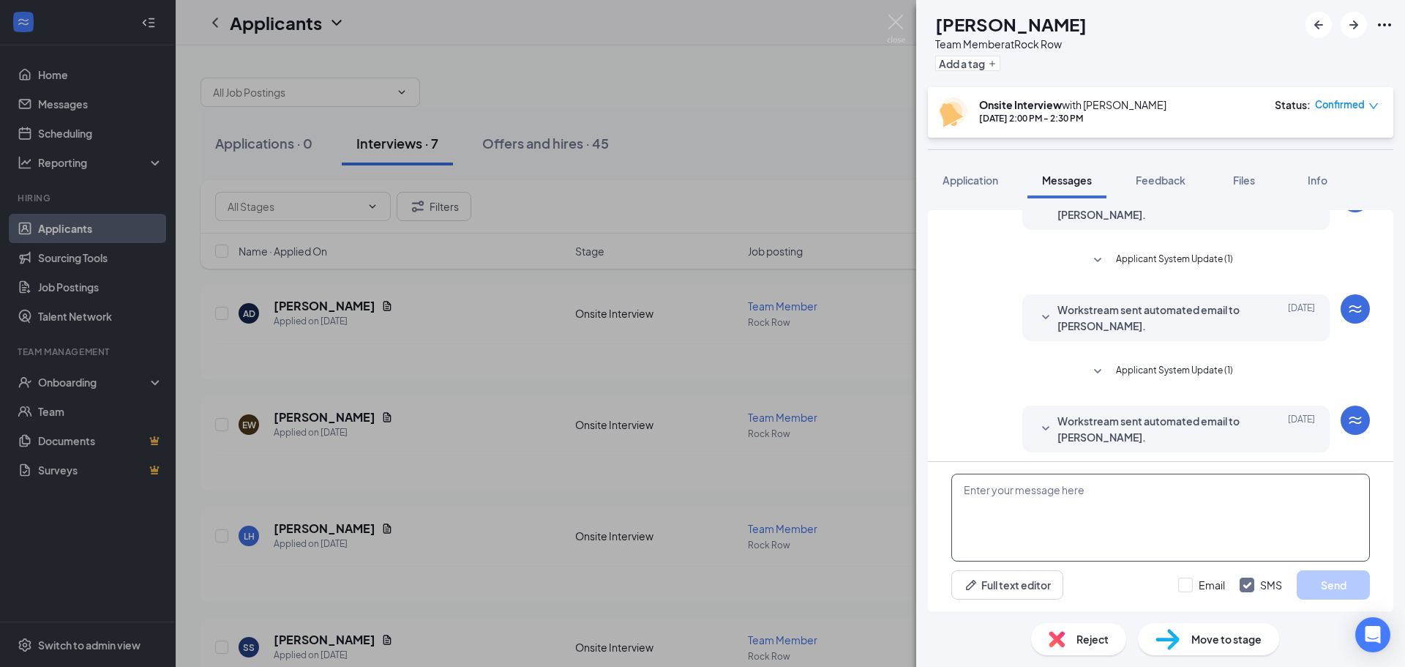
scroll to position [336, 0]
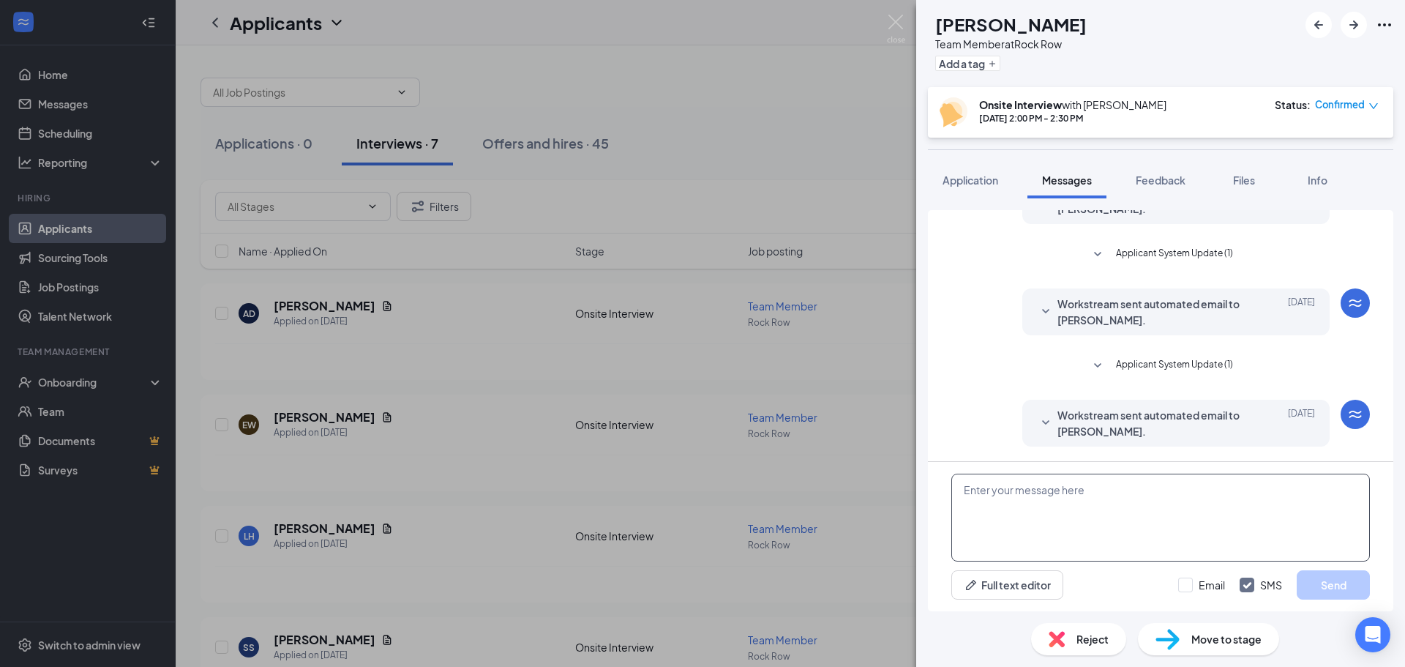
click at [1128, 495] on textarea at bounding box center [1160, 518] width 419 height 88
type textarea "are you still interested in the position?"
click at [1357, 578] on button "Send" at bounding box center [1333, 584] width 73 height 29
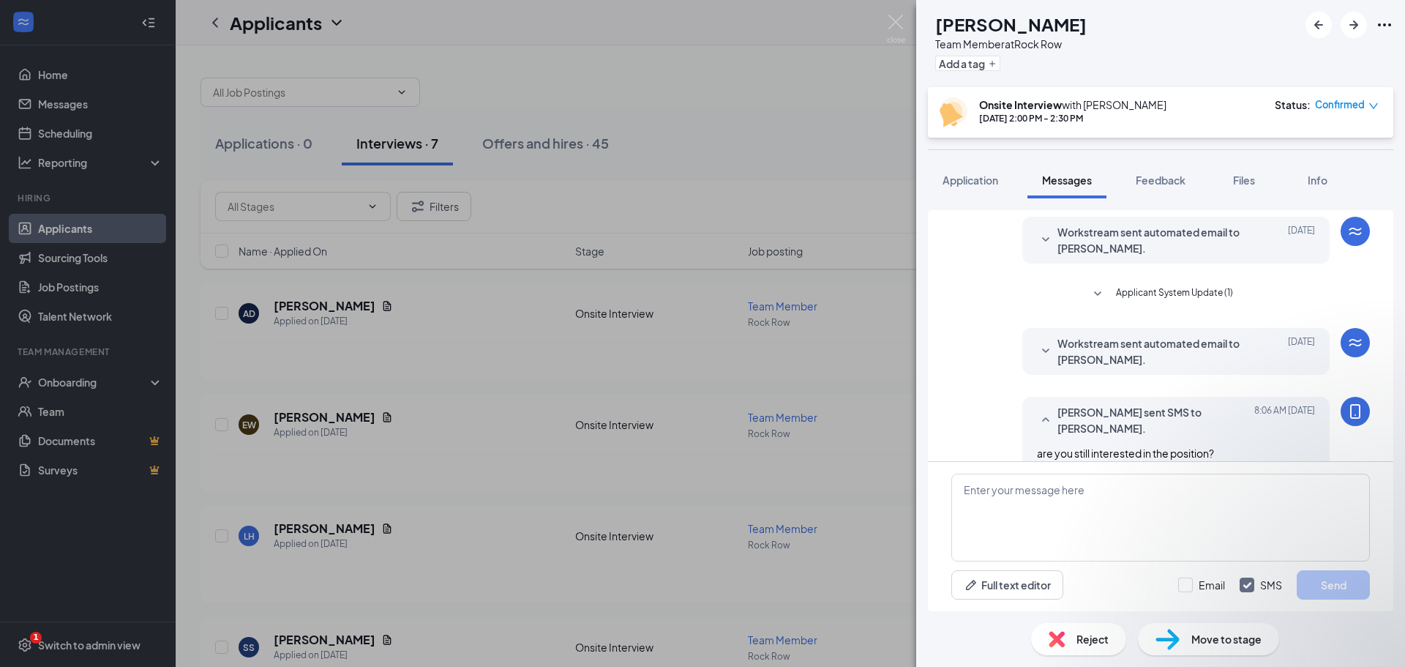
scroll to position [415, 0]
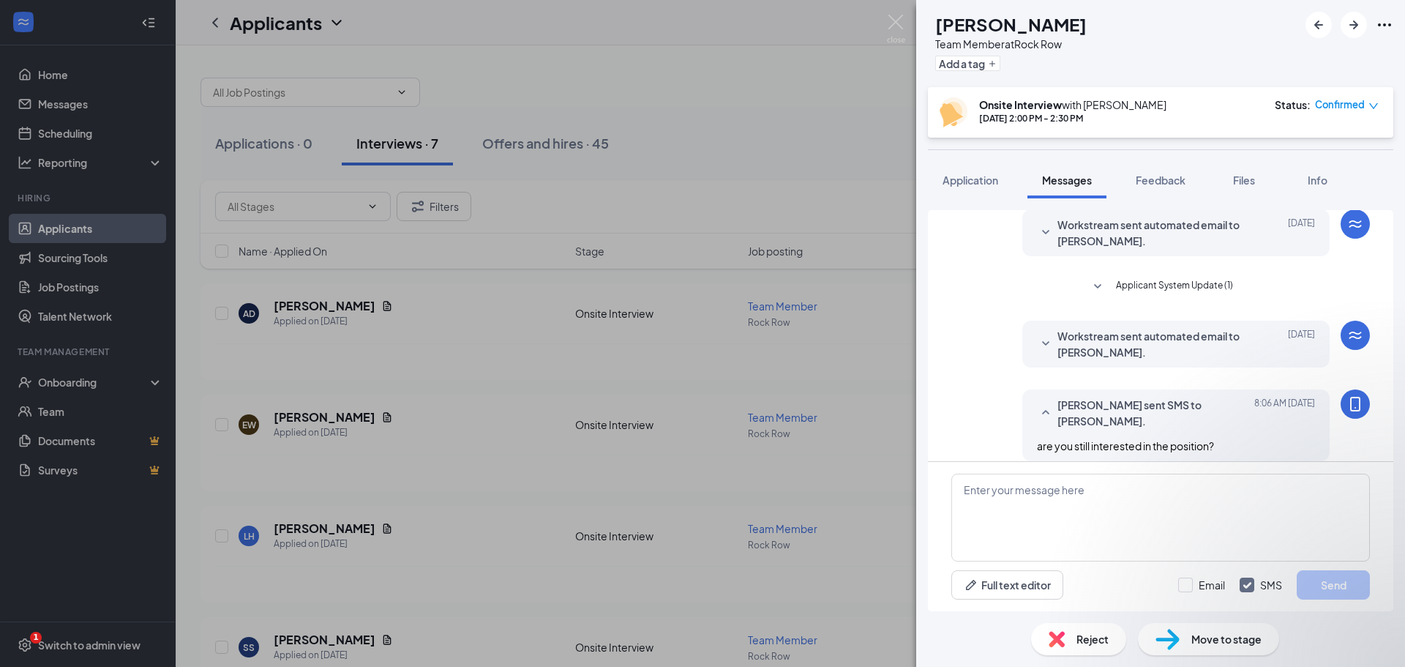
type textarea "correct"
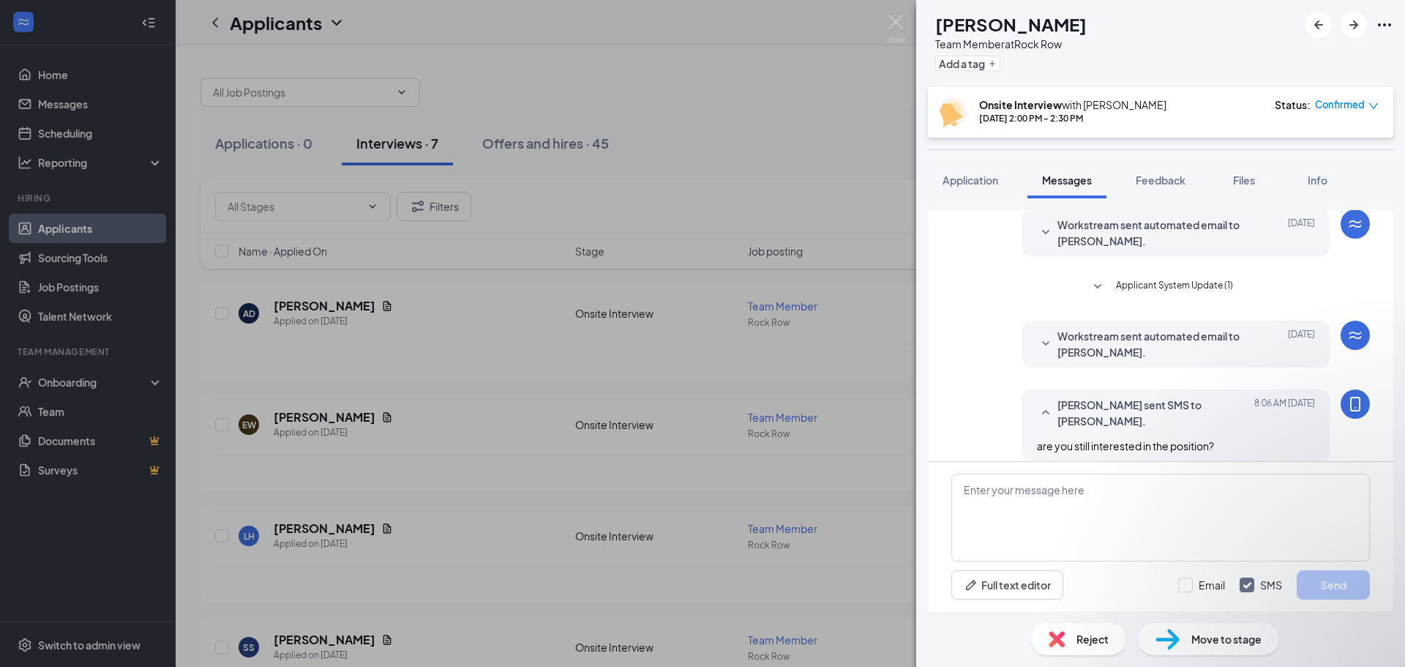
scroll to position [1962, 0]
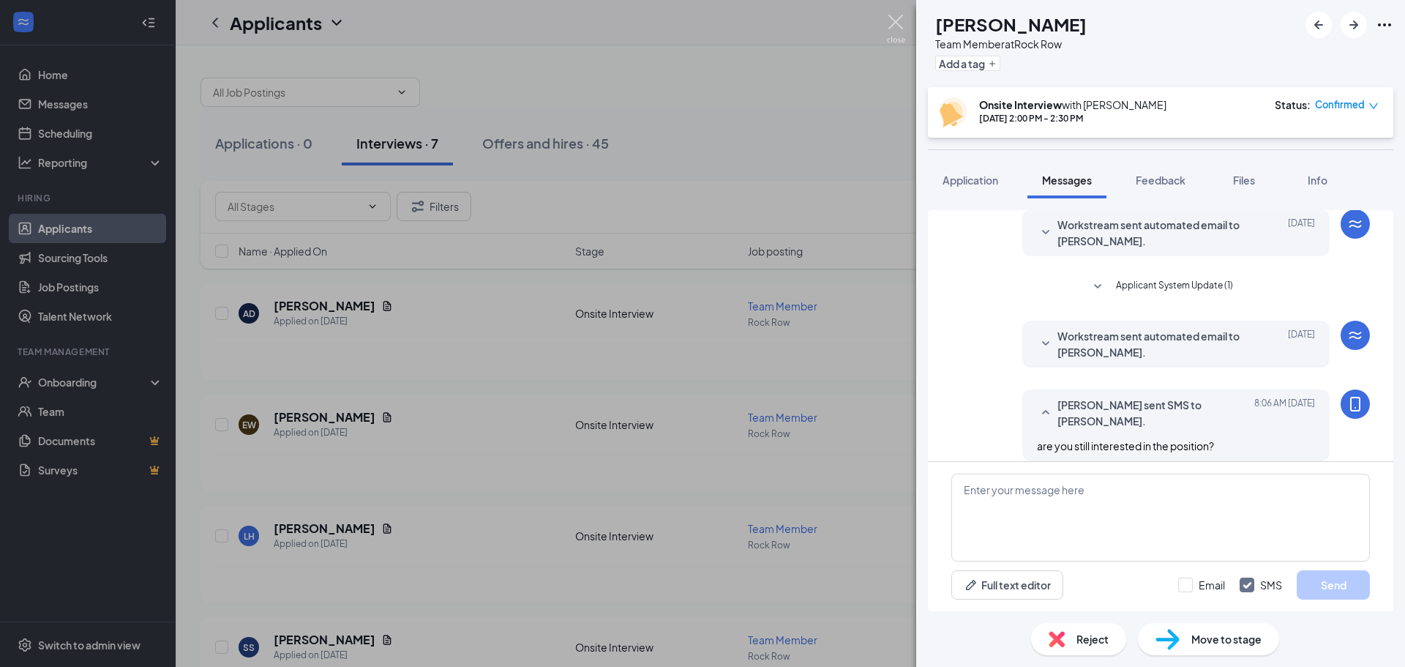
click at [893, 20] on img at bounding box center [896, 29] width 18 height 29
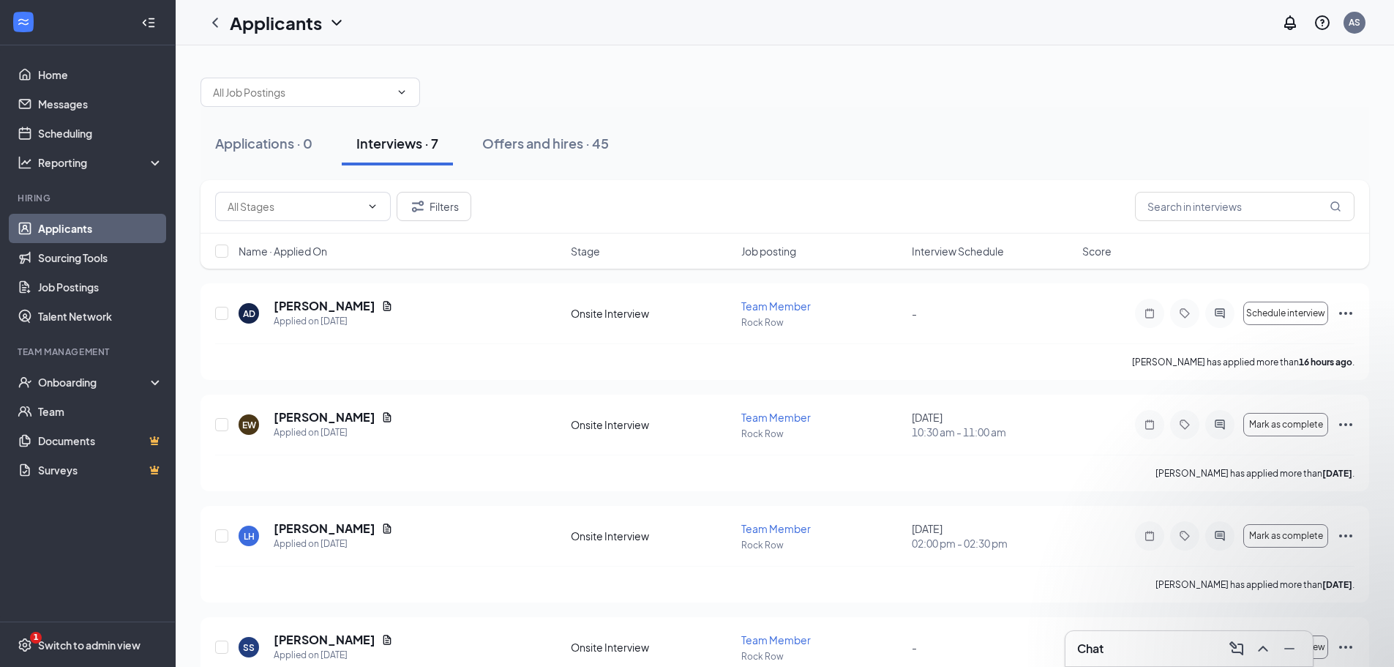
scroll to position [2021, 0]
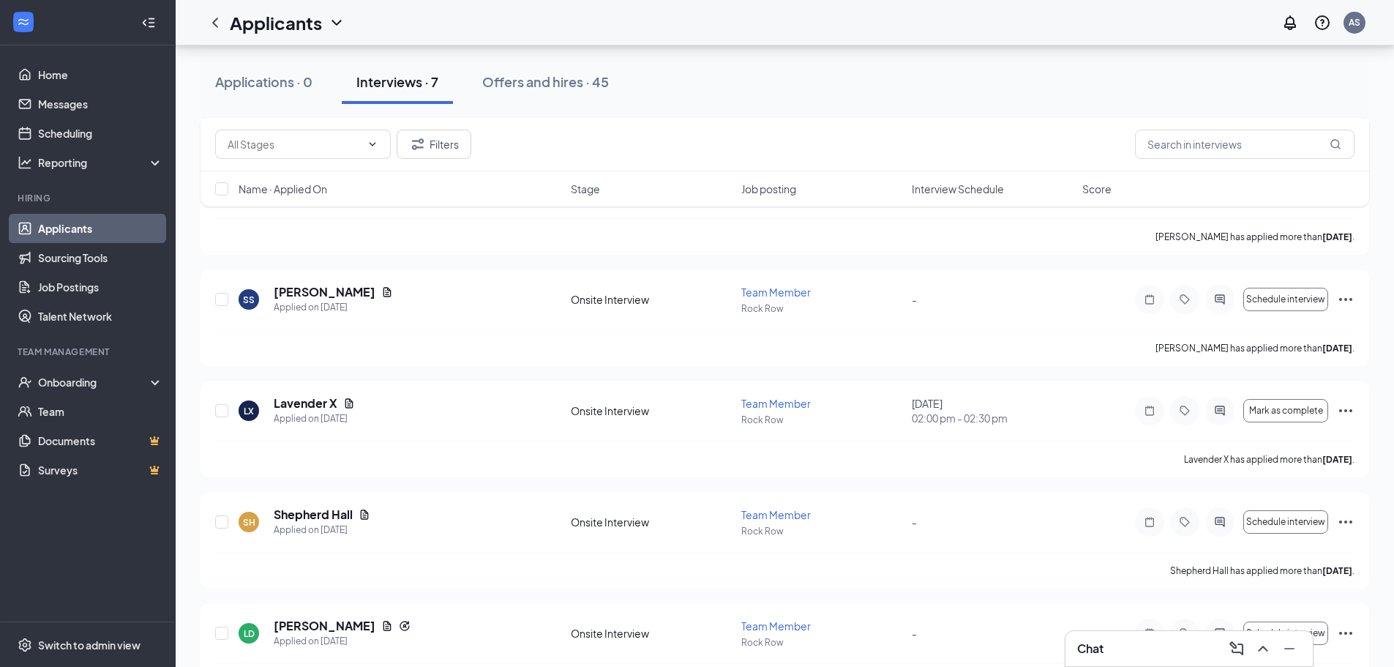
scroll to position [398, 0]
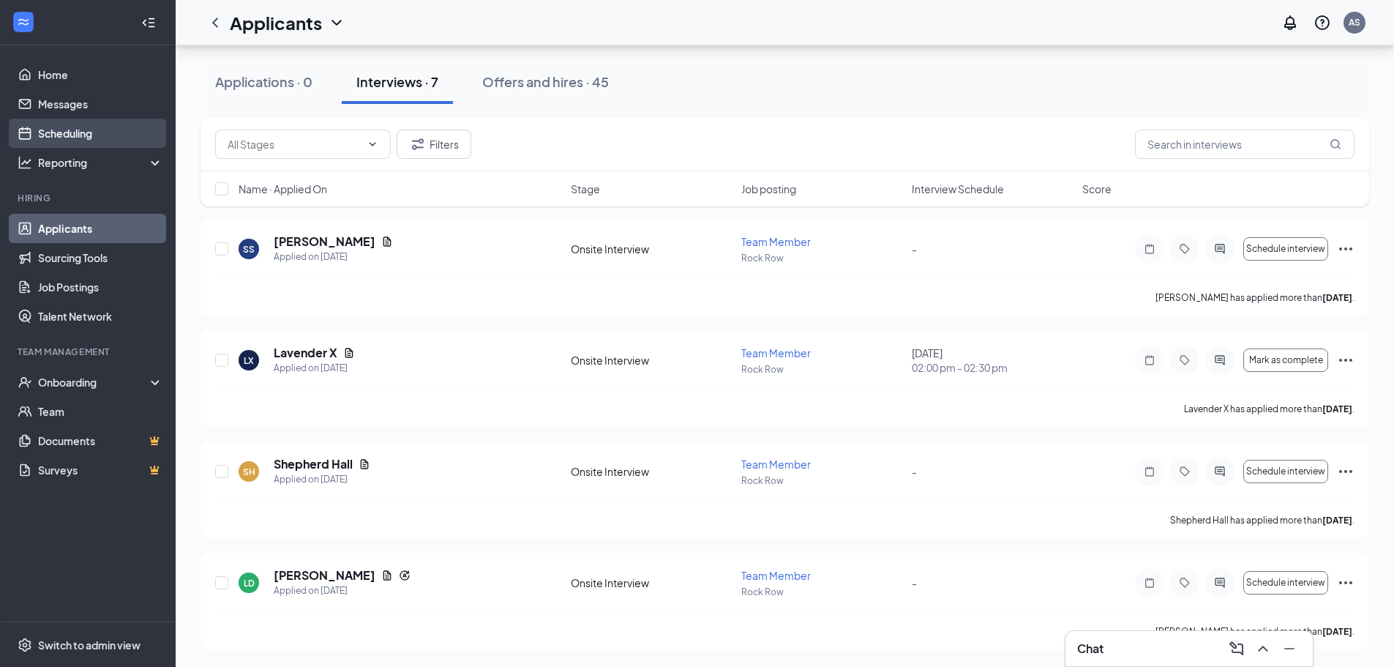
click at [91, 138] on link "Scheduling" at bounding box center [100, 133] width 125 height 29
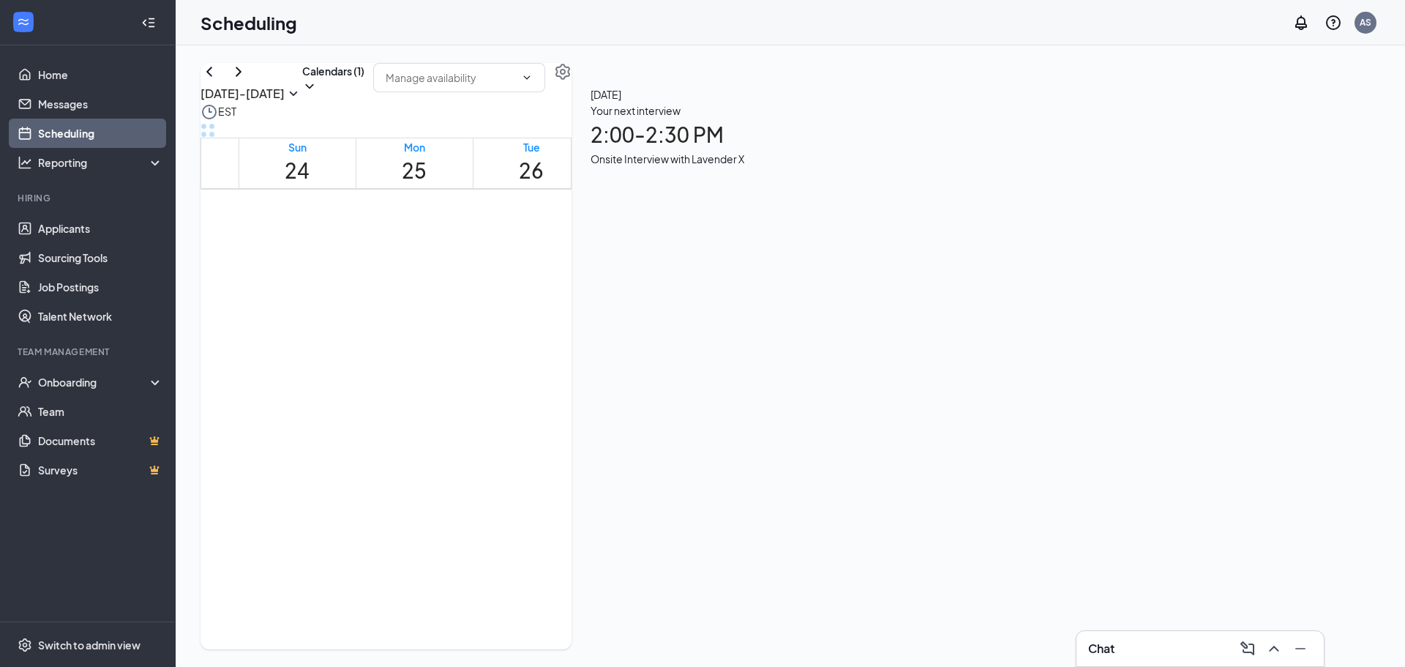
scroll to position [1085, 0]
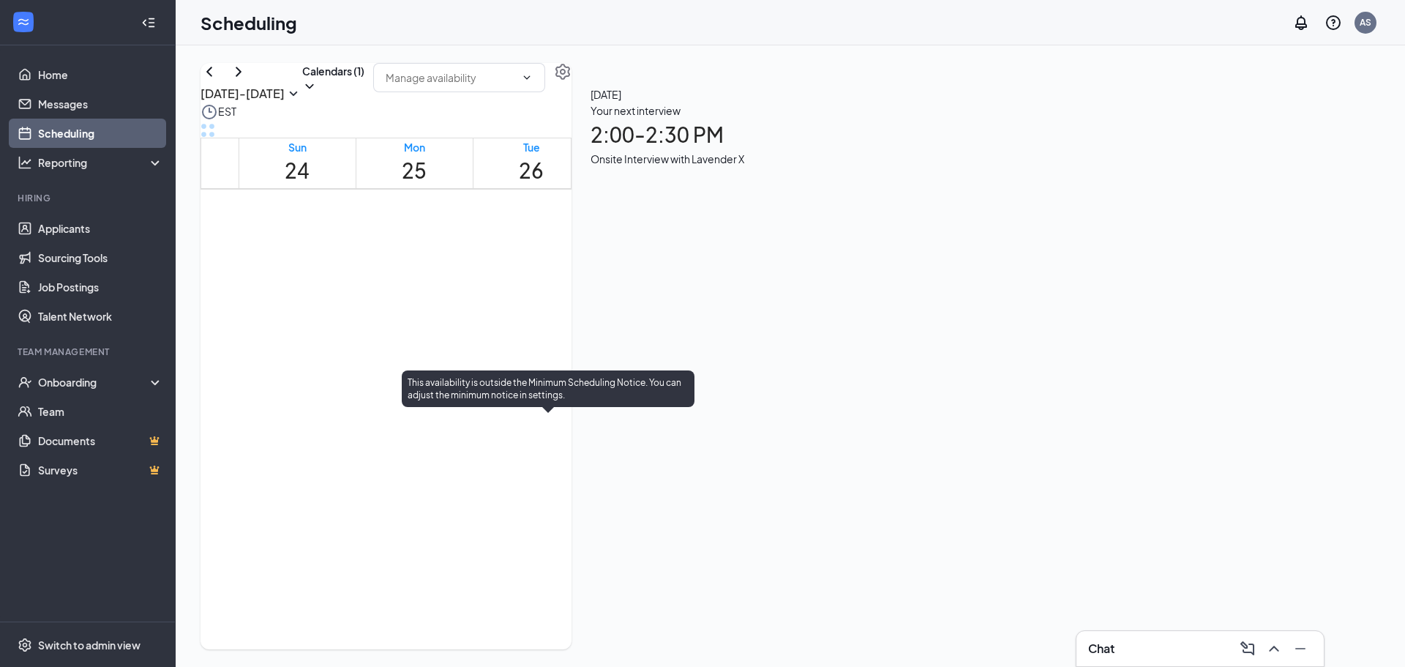
click at [567, 452] on div "1" at bounding box center [557, 451] width 56 height 14
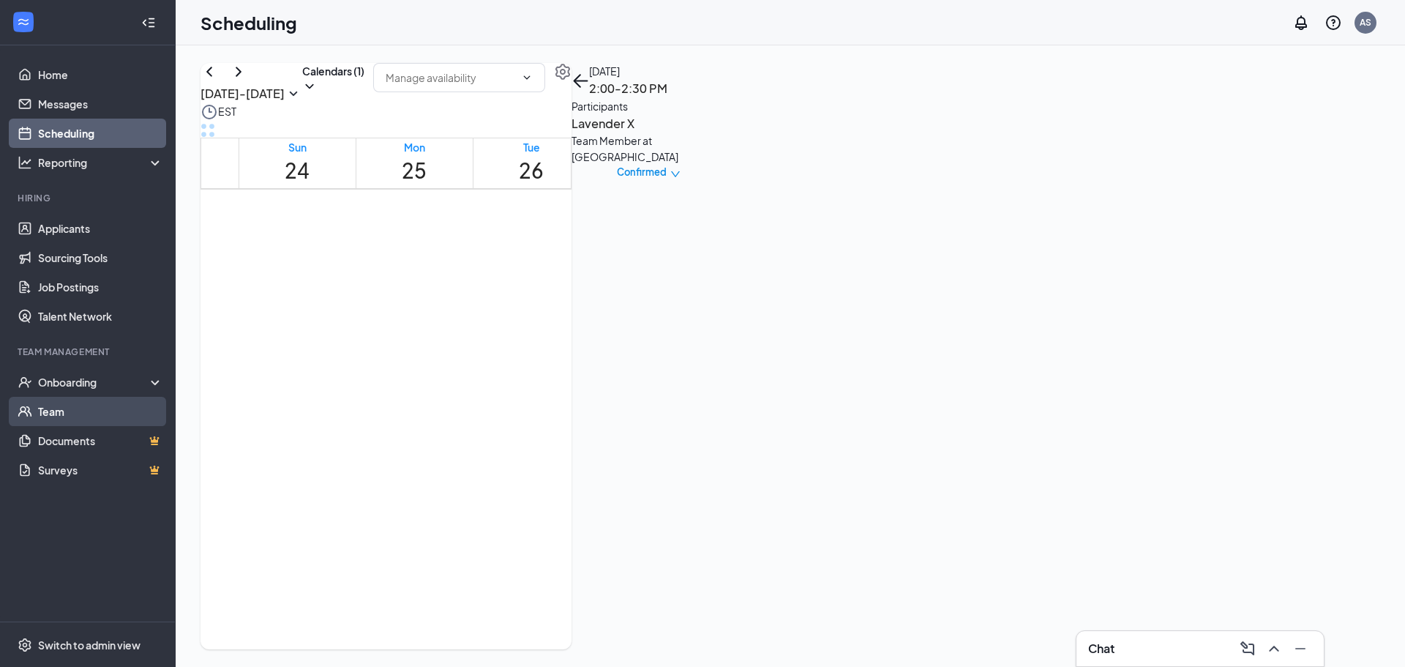
click at [67, 415] on link "Team" at bounding box center [100, 411] width 125 height 29
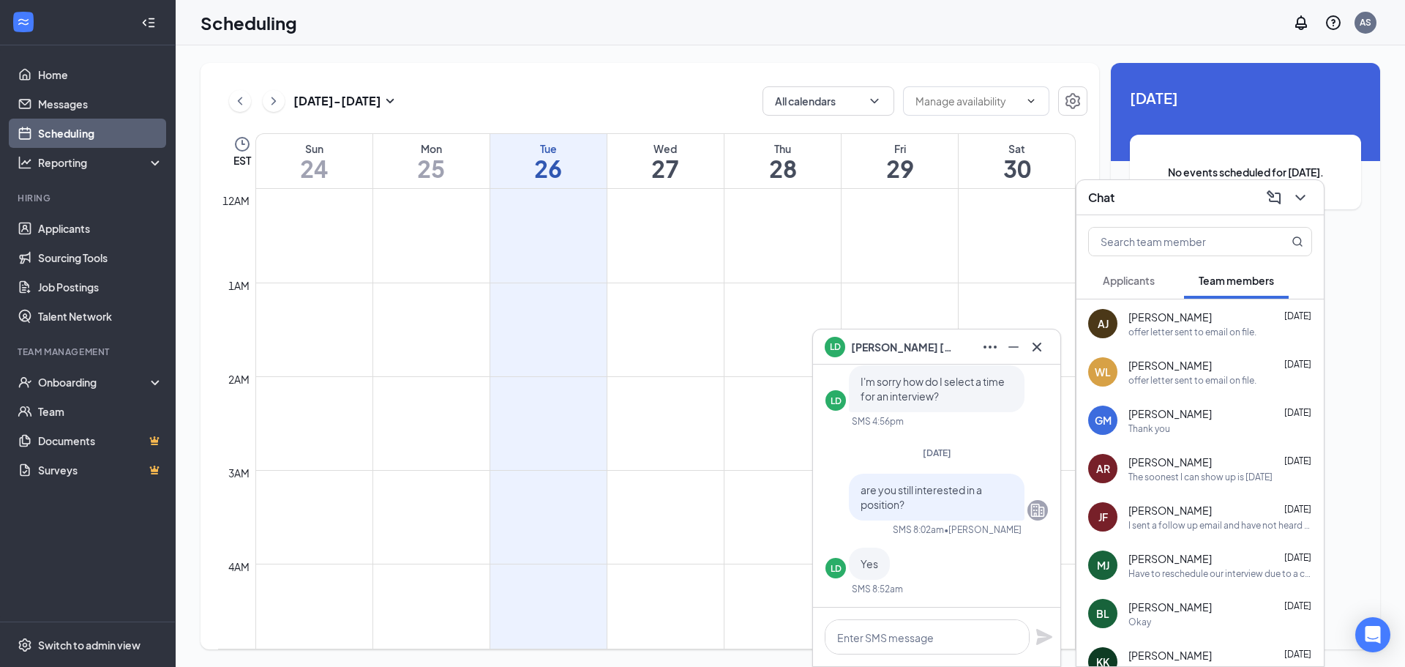
scroll to position [719, 0]
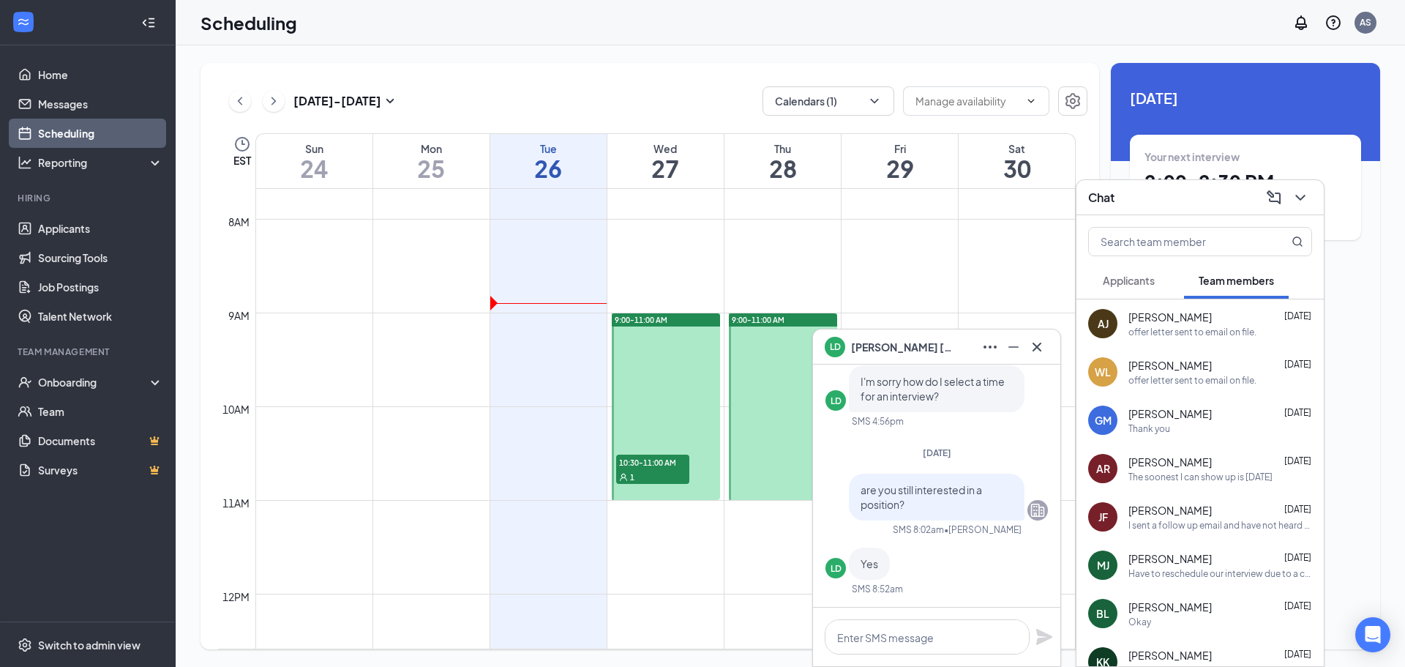
click at [681, 471] on div "1" at bounding box center [652, 476] width 73 height 15
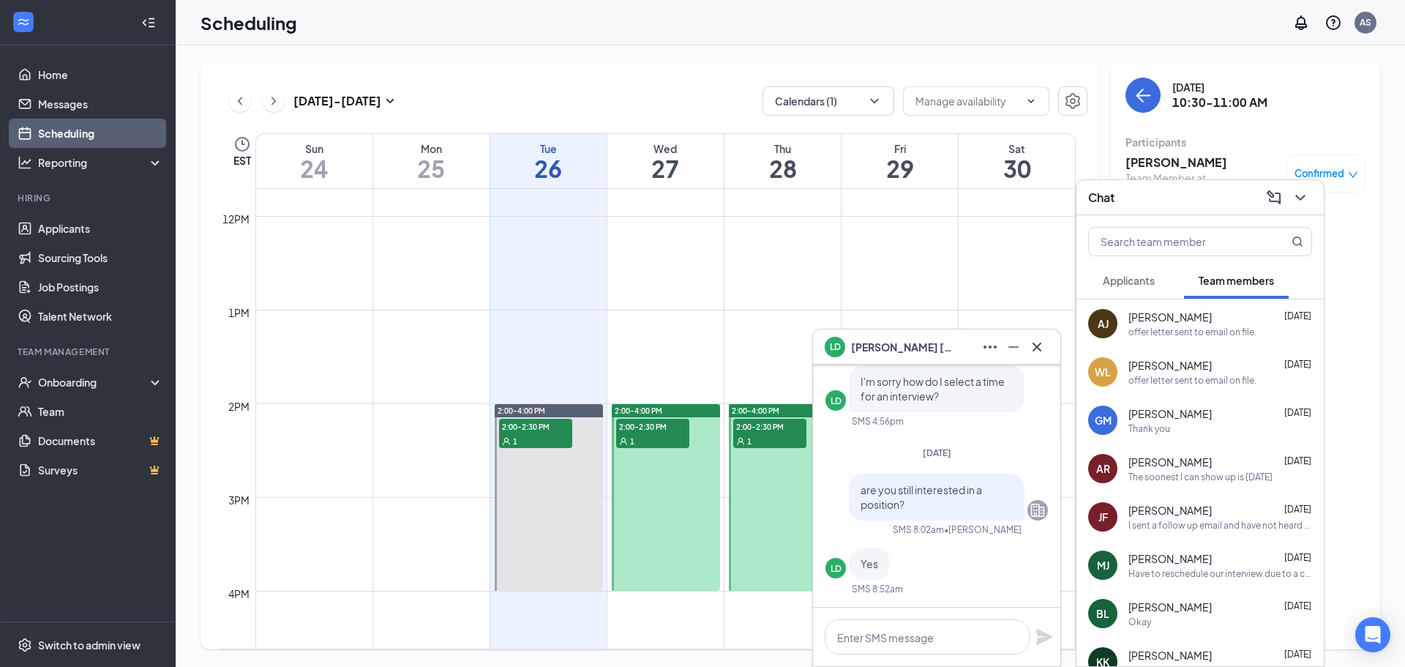
scroll to position [939, 0]
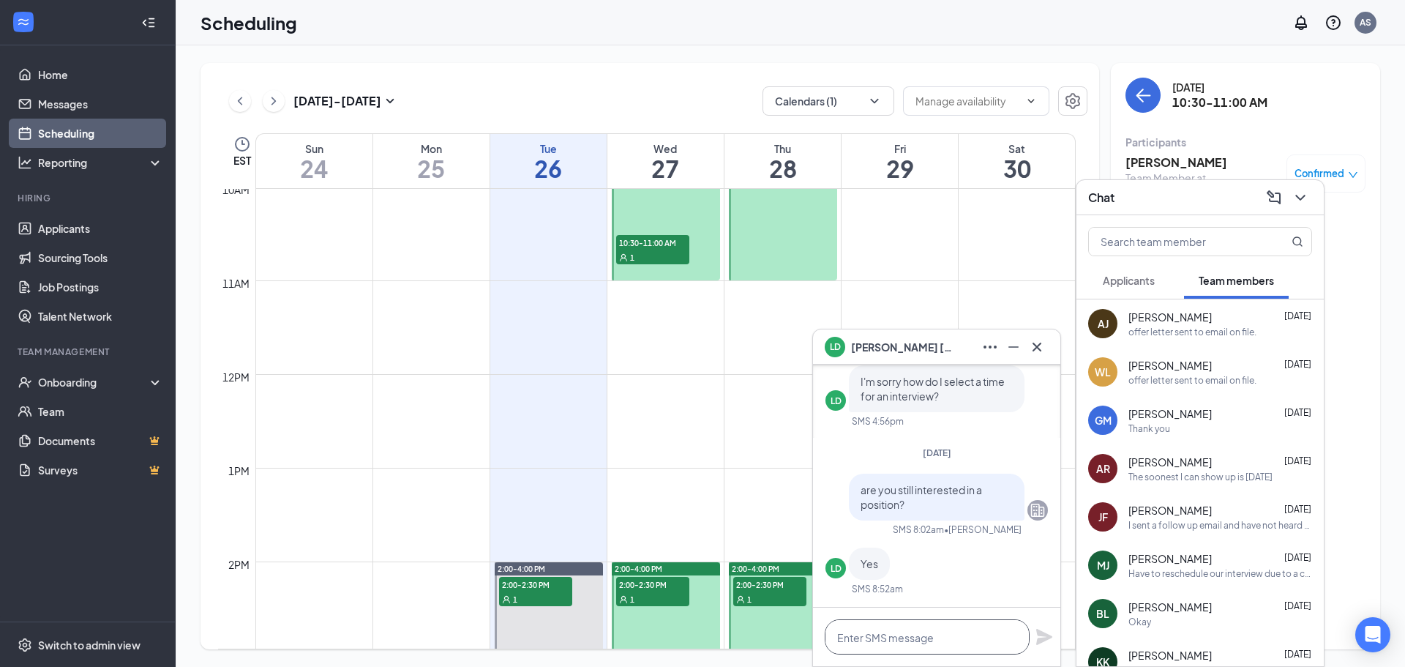
click at [938, 638] on textarea at bounding box center [927, 636] width 205 height 35
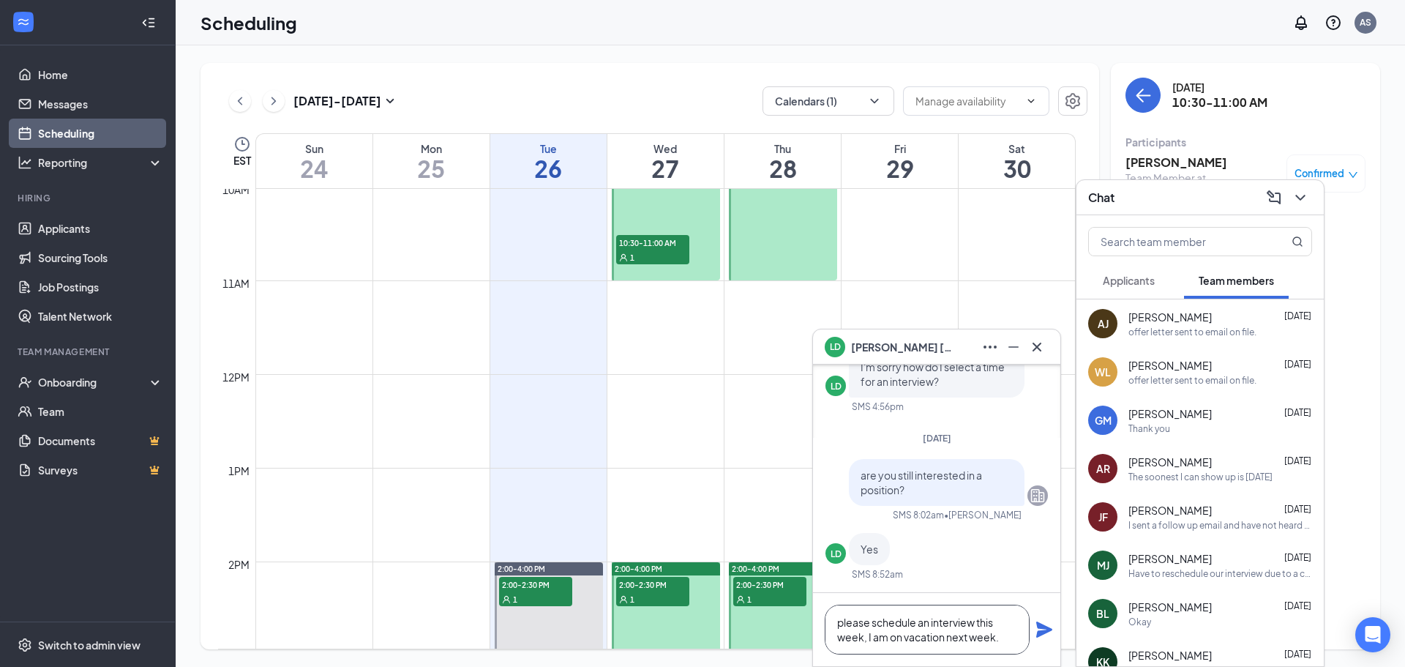
type textarea "please schedule an interview this week, I am on vacation next week."
click at [1043, 628] on icon "Plane" at bounding box center [1044, 629] width 16 height 16
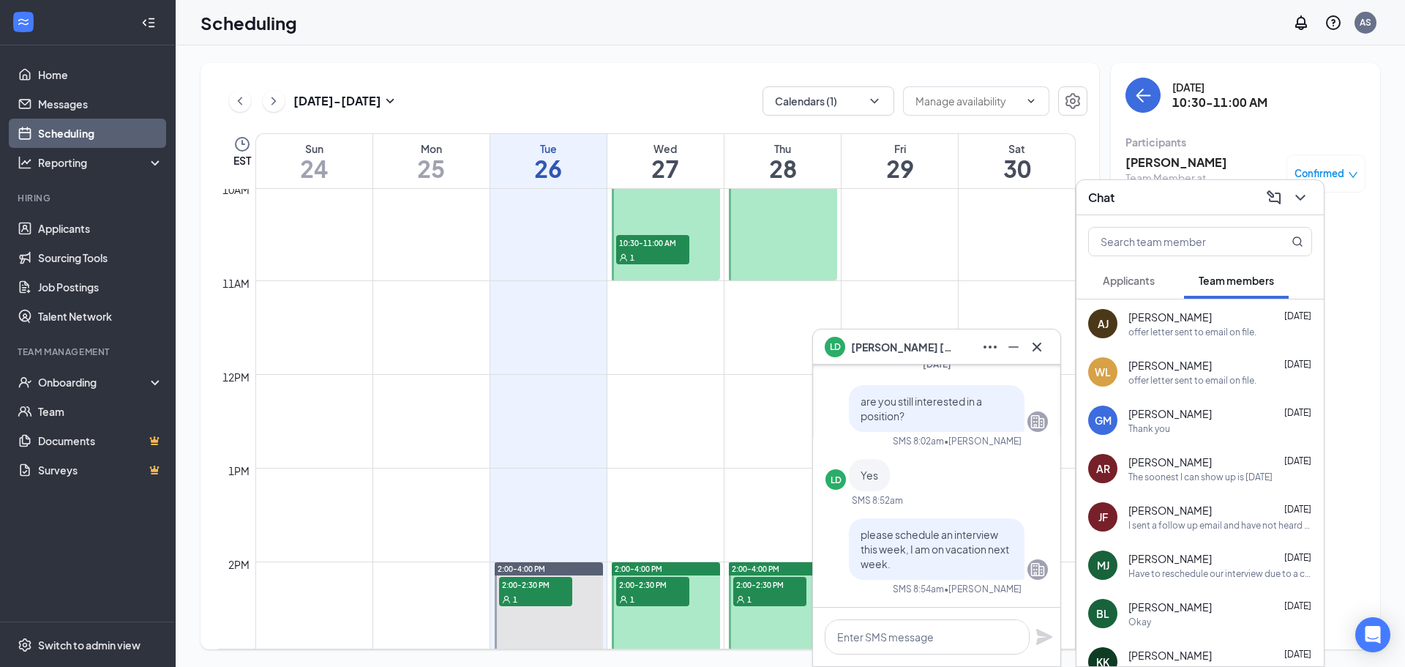
scroll to position [0, 0]
click at [1041, 343] on icon "Cross" at bounding box center [1037, 346] width 9 height 9
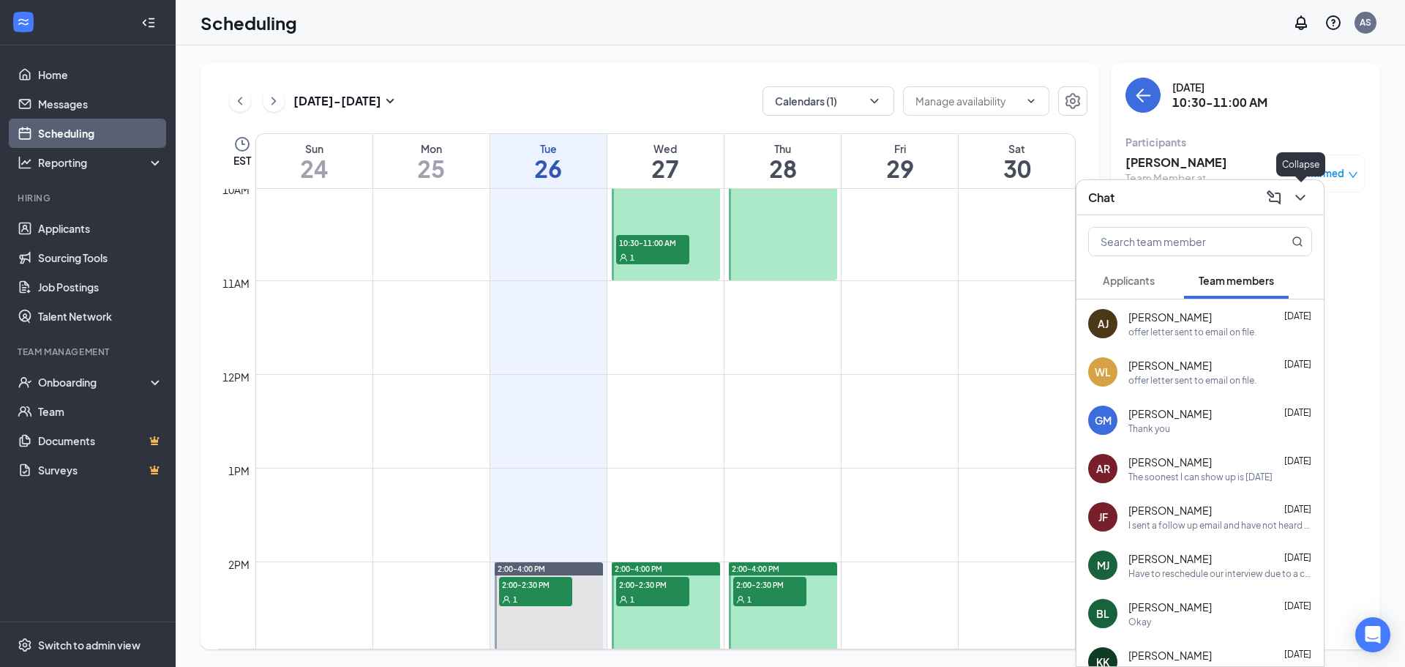
click at [1297, 202] on icon "ChevronDown" at bounding box center [1301, 198] width 18 height 18
